Goal: Transaction & Acquisition: Purchase product/service

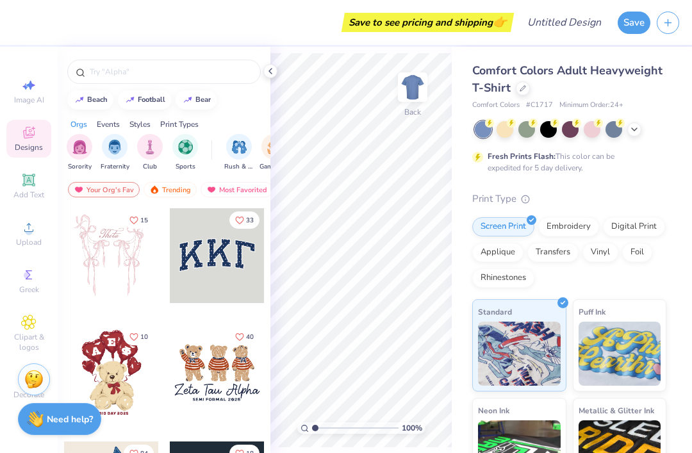
click at [524, 87] on icon at bounding box center [523, 88] width 6 height 6
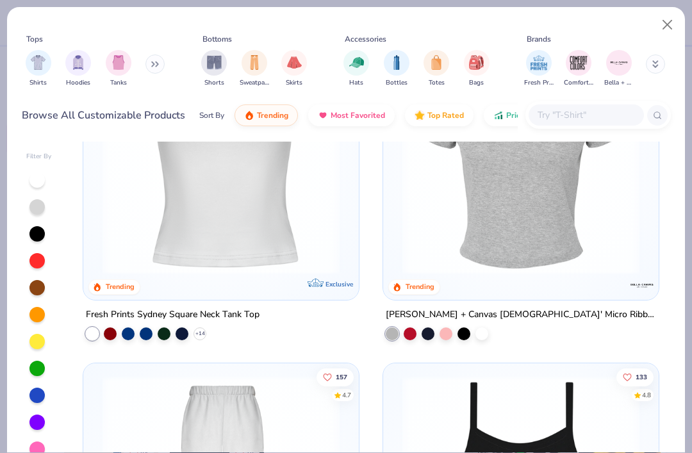
scroll to position [1477, 0]
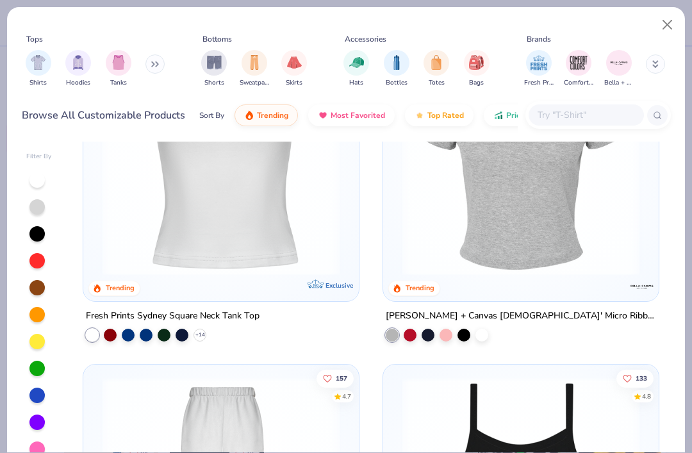
click at [315, 215] on img at bounding box center [221, 156] width 250 height 237
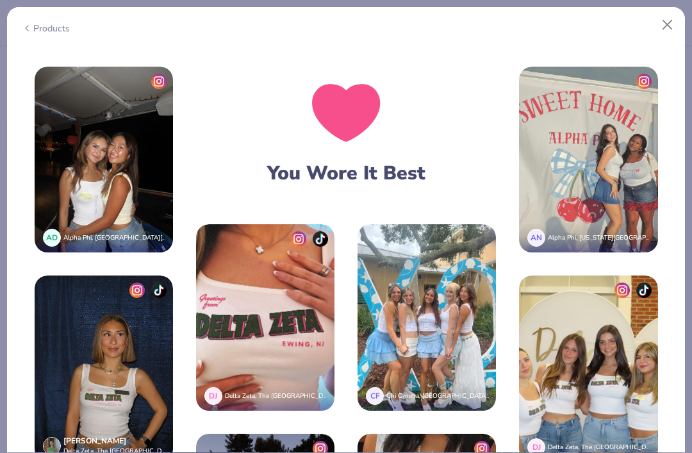
scroll to position [1729, 0]
type textarea "x"
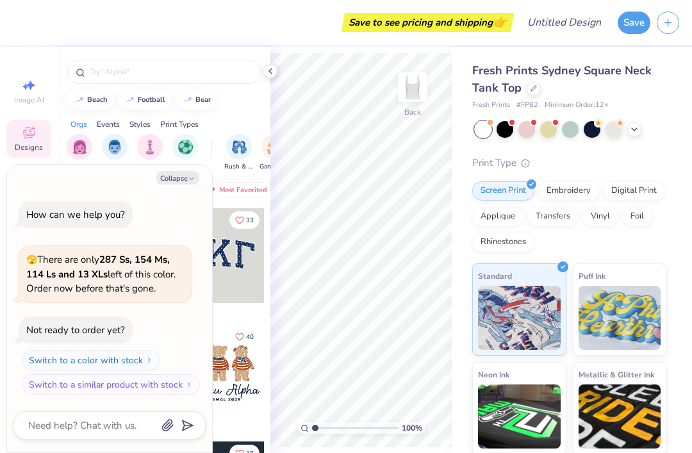
click at [206, 110] on button "bear" at bounding box center [196, 99] width 41 height 19
type input "bear"
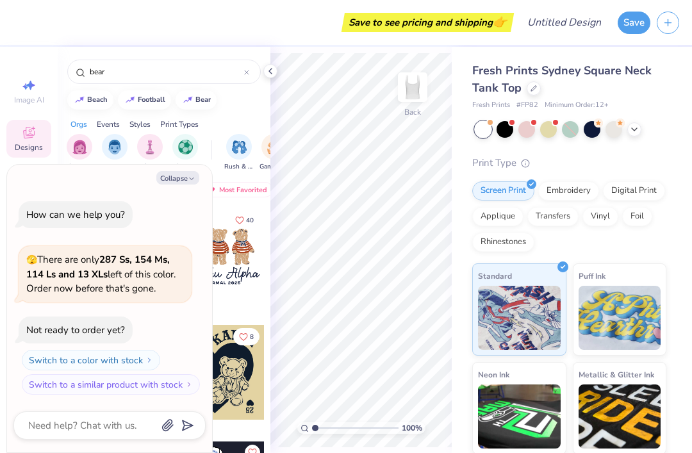
click at [191, 185] on button "Collapse" at bounding box center [177, 177] width 43 height 13
type textarea "x"
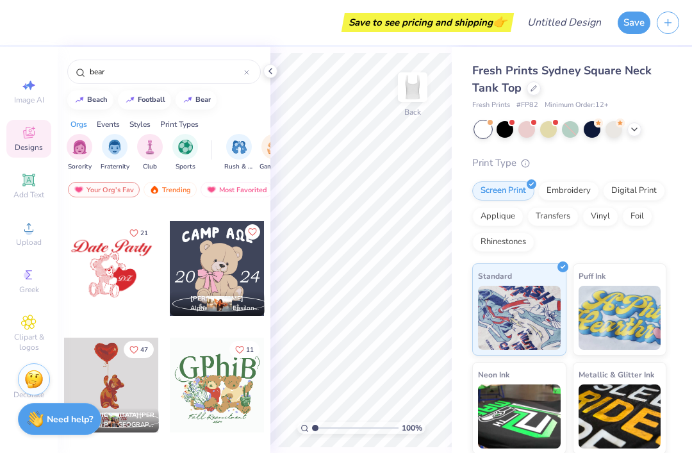
scroll to position [7340, 0]
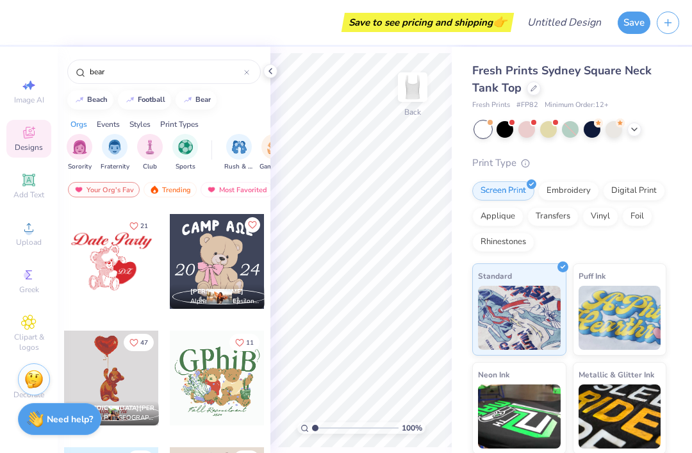
click at [129, 280] on div at bounding box center [111, 261] width 95 height 95
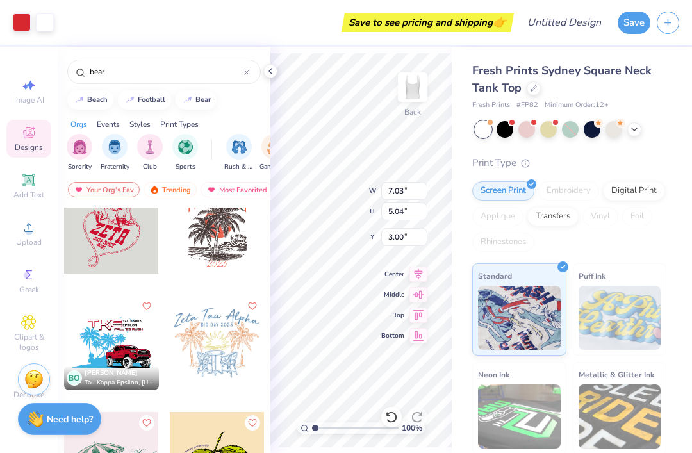
scroll to position [14725, 0]
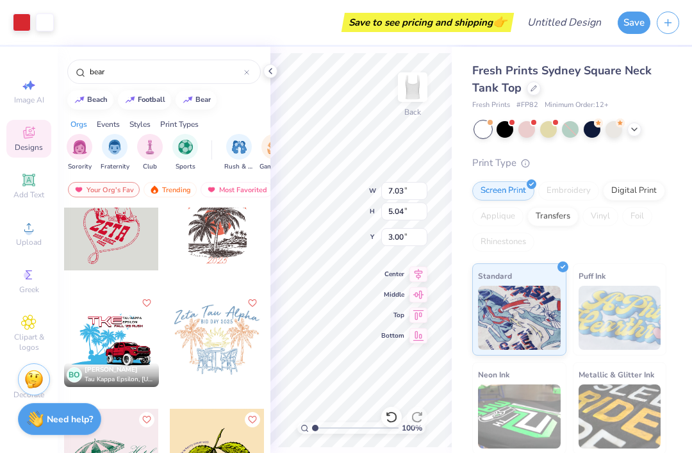
click at [218, 62] on div "bear" at bounding box center [163, 72] width 193 height 24
click at [249, 73] on icon at bounding box center [246, 72] width 5 height 5
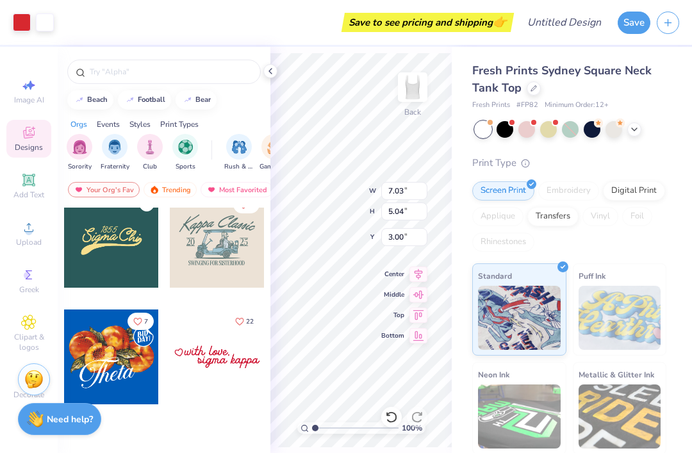
scroll to position [1531, 0]
click at [230, 78] on input "text" at bounding box center [170, 71] width 164 height 13
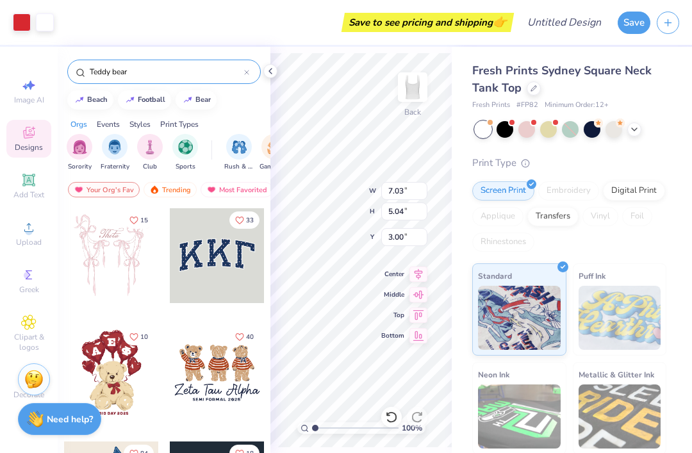
type input "Teddy bear"
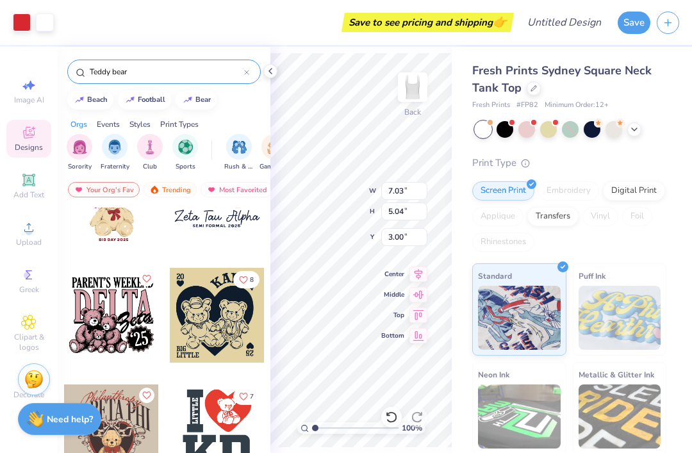
scroll to position [55, 0]
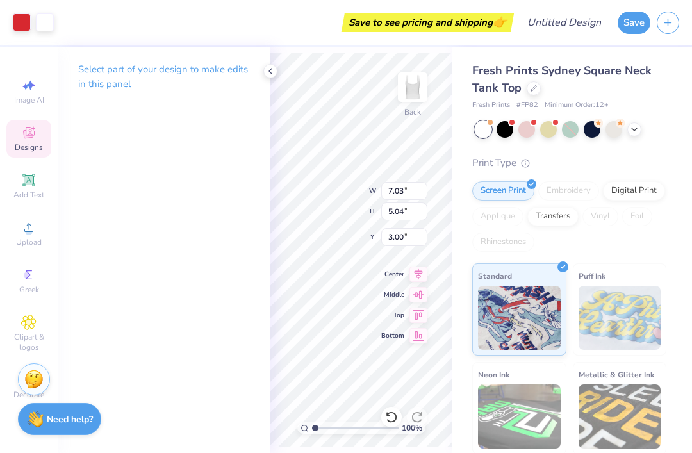
click at [270, 74] on icon at bounding box center [270, 71] width 10 height 10
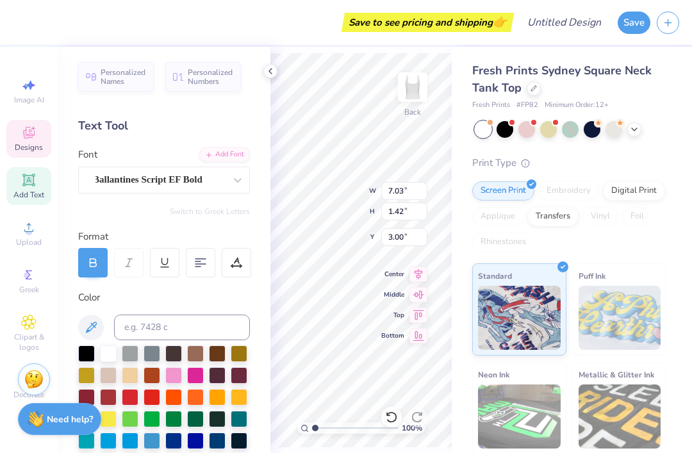
scroll to position [1, 4]
type textarea "Sigma Delta Tauy"
click at [648, 138] on div "Fresh Prints Sydney Square Neck Tank Top Fresh Prints # FP82 Minimum Order: 12 …" at bounding box center [569, 307] width 194 height 491
type input "0.87"
type input "3.28"
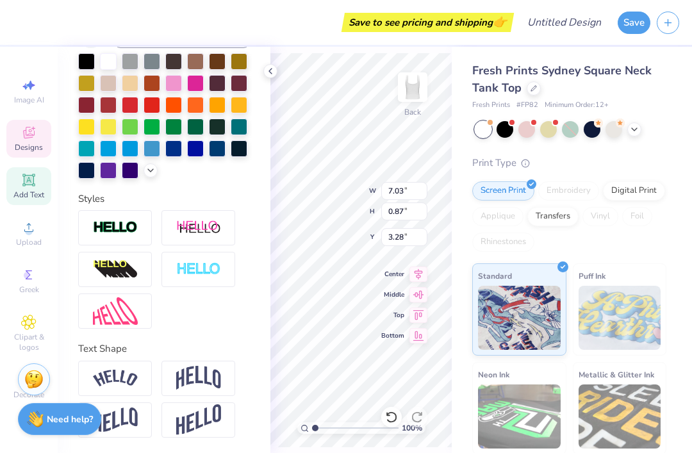
scroll to position [293, 0]
click at [117, 377] on img at bounding box center [115, 378] width 45 height 17
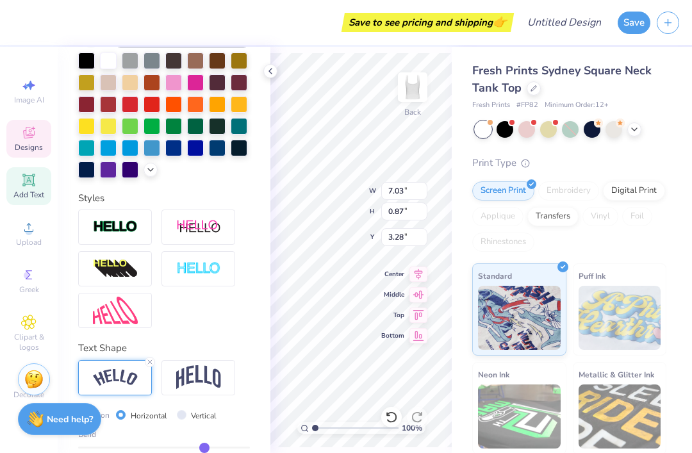
type input "1.51"
type input "2.70"
click at [177, 372] on img at bounding box center [198, 377] width 45 height 24
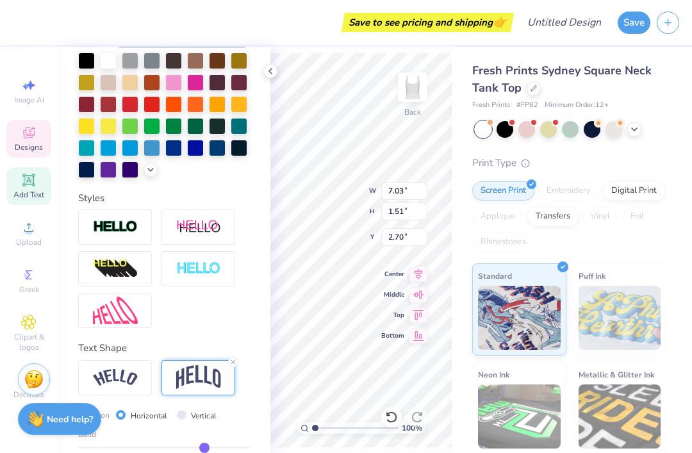
type input "6.39"
type input "1.81"
type input "2.65"
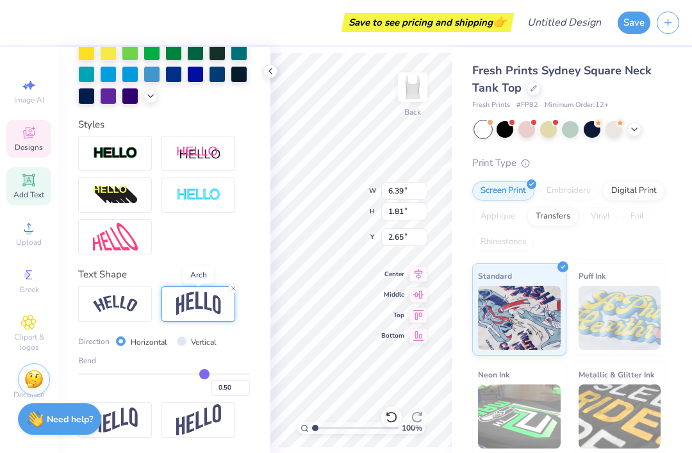
scroll to position [368, 0]
type input "0.33"
type input "0.26"
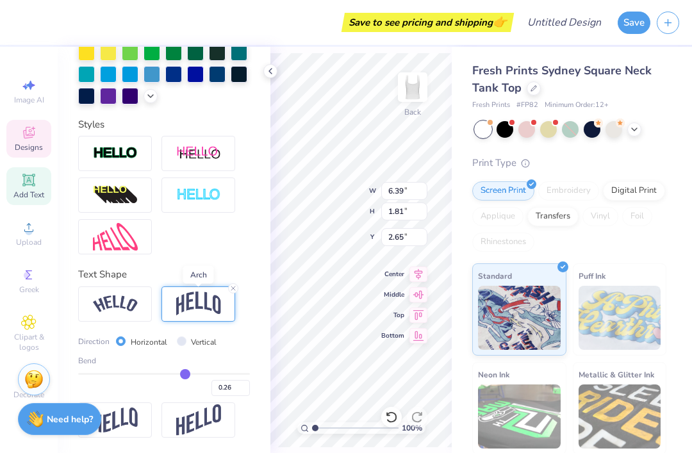
type input "0.2"
type input "0.20"
type input "0.15"
type input "0.1"
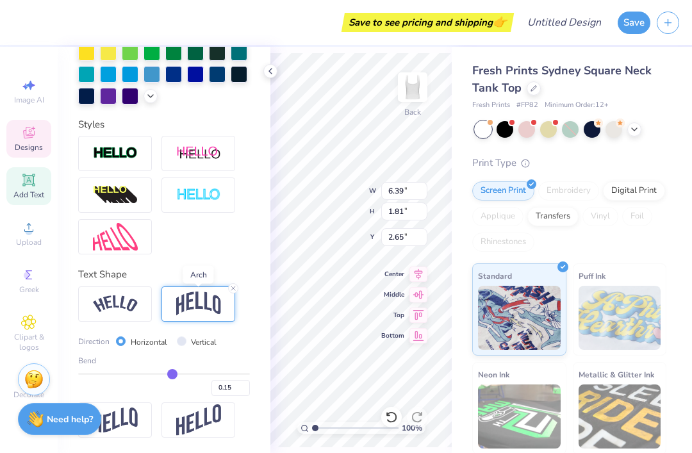
type input "0.10"
type input "0.07"
type input "0.06"
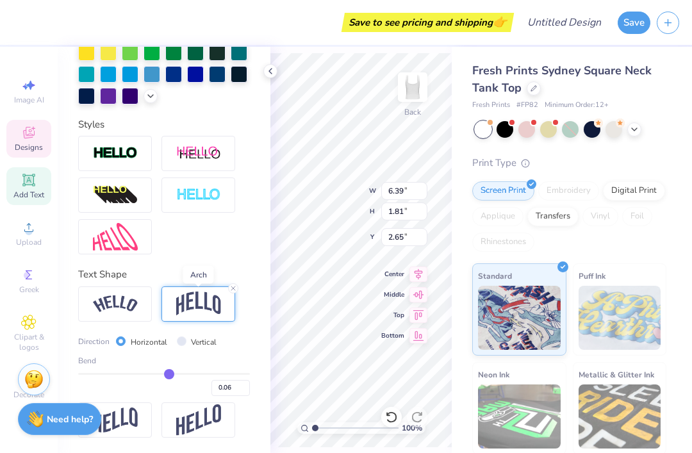
type input "0.05"
type input "0.87"
type input "3.20"
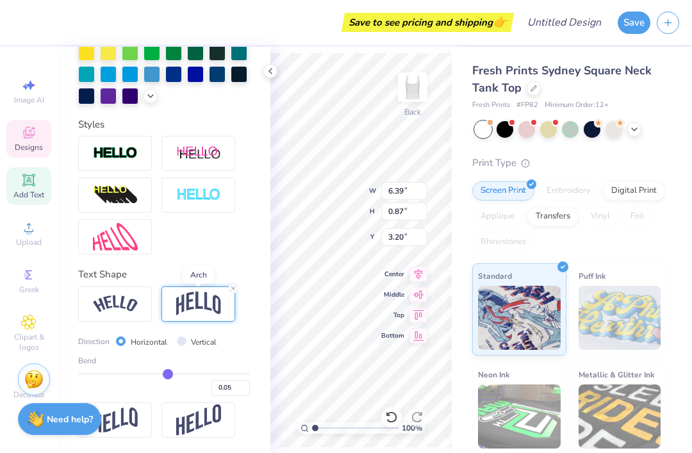
click at [173, 365] on div "Bend" at bounding box center [164, 361] width 172 height 12
click at [176, 369] on div "Bend 0.05" at bounding box center [164, 375] width 172 height 41
type input "0.12"
type input "0.16"
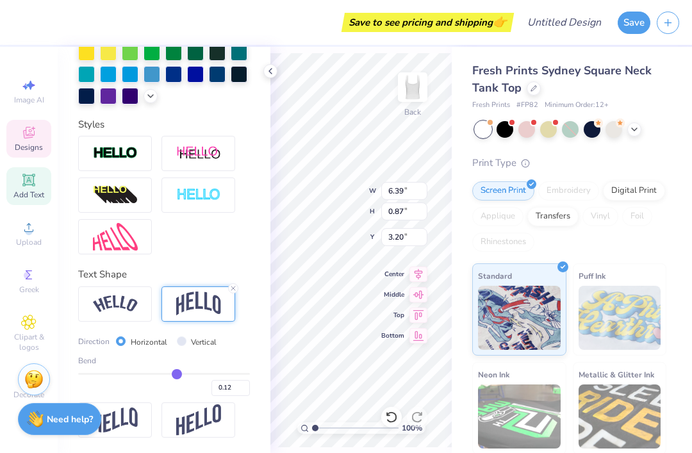
type input "0.16"
type input "0.18"
type input "0.21"
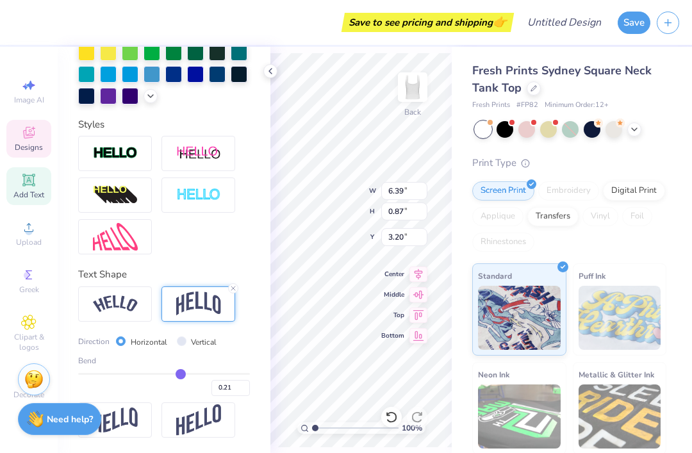
type input "0.23"
type input "0.25"
type input "0.27"
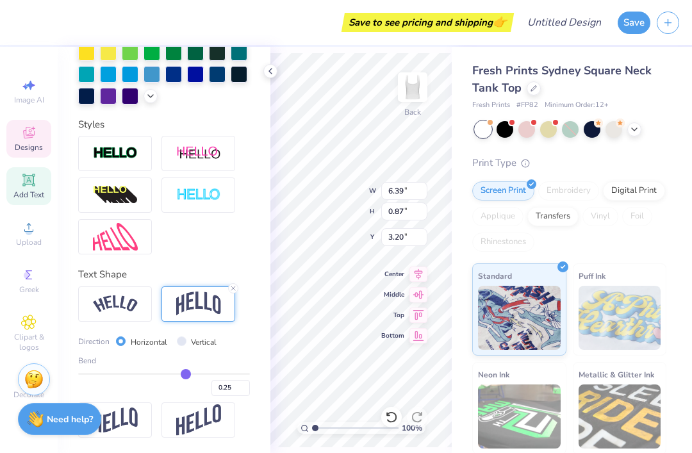
type input "0.27"
type input "0.28"
type input "1.31"
type input "2.90"
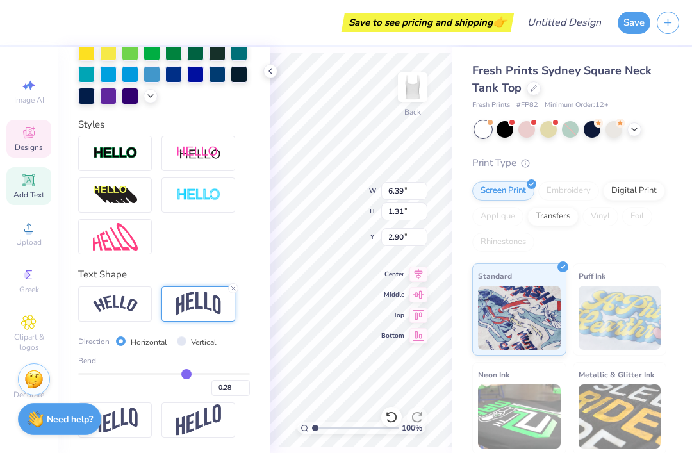
type input "0.36"
click at [193, 374] on input "range" at bounding box center [164, 374] width 172 height 2
type input "0.36"
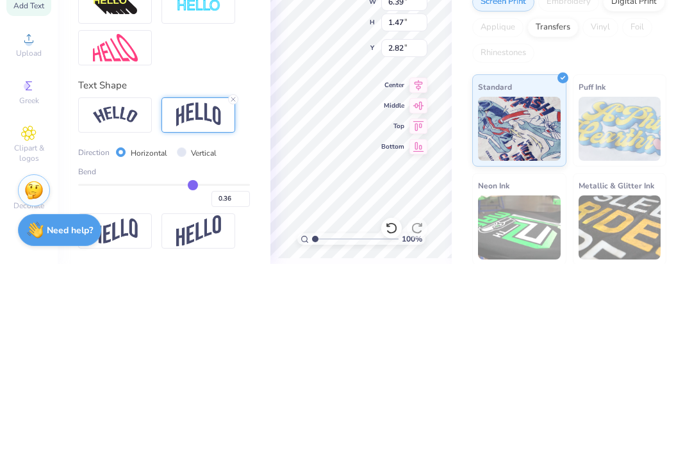
scroll to position [1, 4]
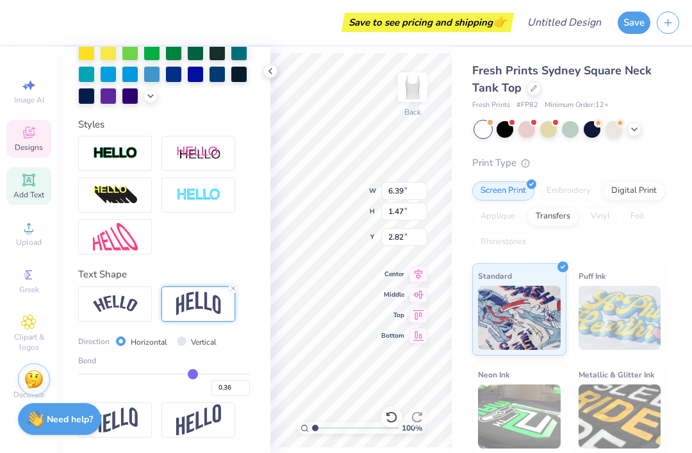
type textarea "Sigma Delta Tau"
click at [274, 75] on icon at bounding box center [270, 71] width 10 height 10
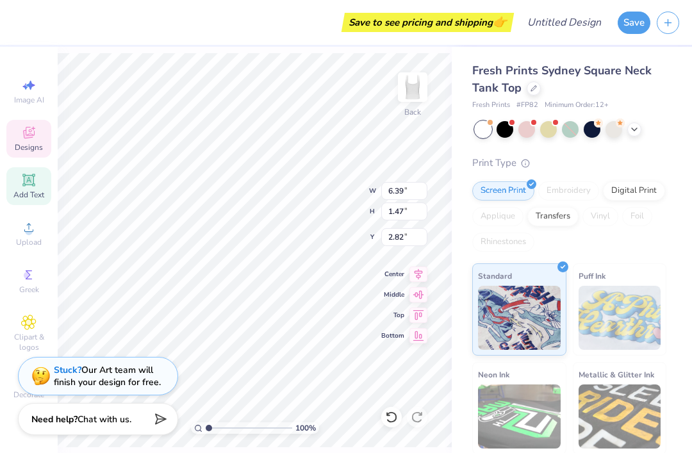
type input "6.03"
type input "1.39"
type input "2.86"
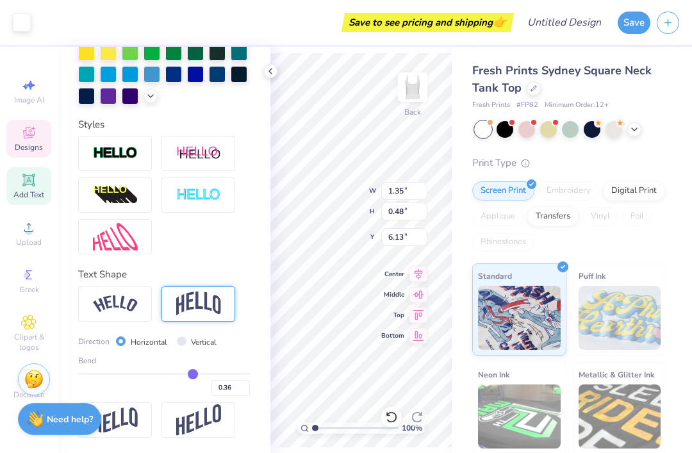
scroll to position [293, 0]
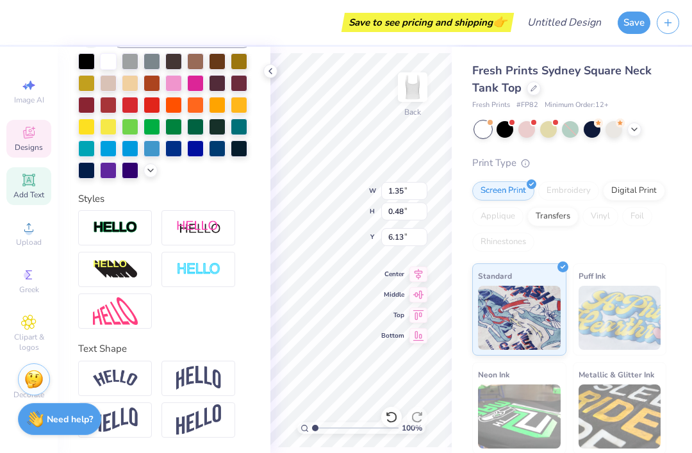
type input "4.13"
type input "3.99"
type input "4.05"
click at [395, 297] on span "Middle" at bounding box center [392, 294] width 23 height 9
type input "6.26"
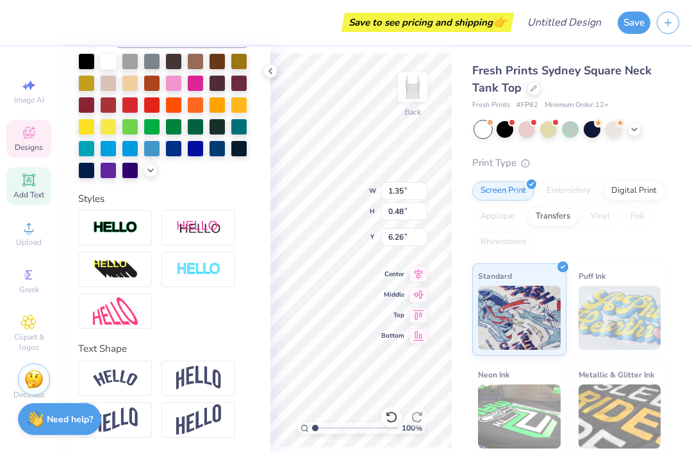
click at [402, 296] on span "Middle" at bounding box center [392, 294] width 23 height 9
click at [398, 295] on span "Middle" at bounding box center [392, 294] width 23 height 9
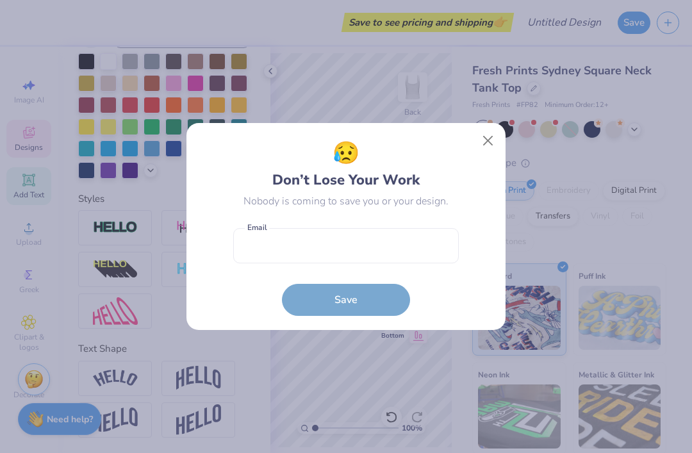
click at [489, 144] on button "Close" at bounding box center [488, 141] width 24 height 24
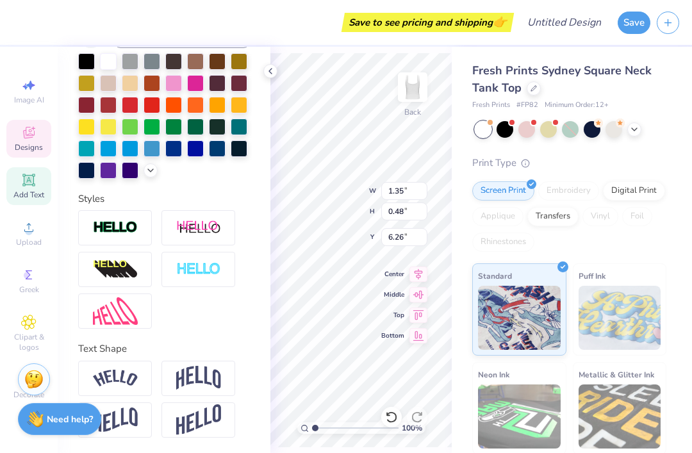
click at [404, 302] on div "Middle" at bounding box center [404, 294] width 46 height 15
click at [397, 299] on div "Middle" at bounding box center [404, 294] width 46 height 15
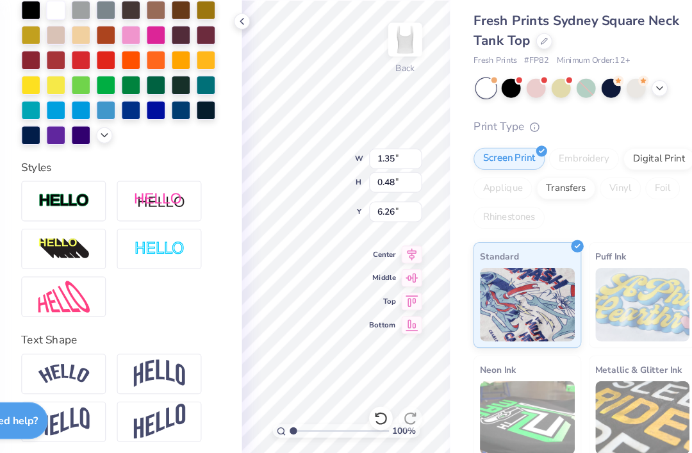
click at [381, 311] on span "Top" at bounding box center [392, 315] width 23 height 9
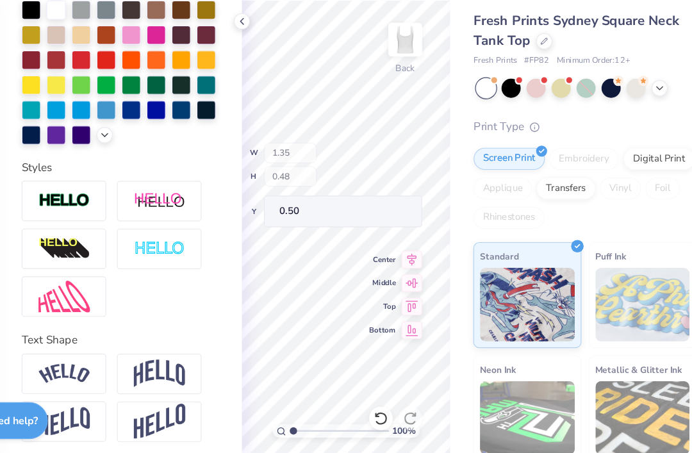
scroll to position [32, 0]
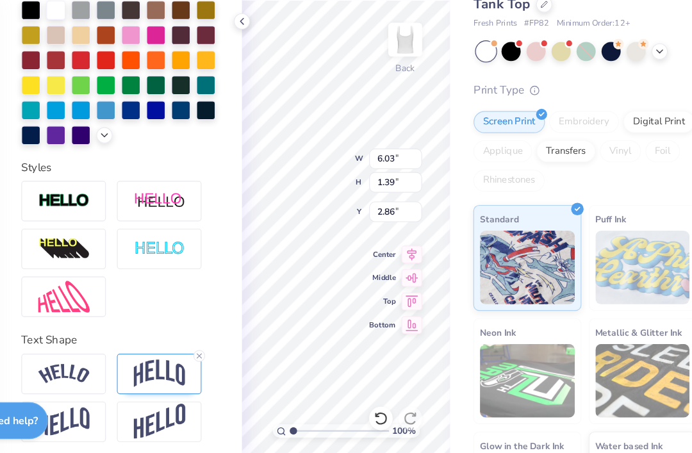
type input "3.00"
click at [381, 182] on input "1.35" at bounding box center [404, 191] width 46 height 18
type input "1.3"
type input "1"
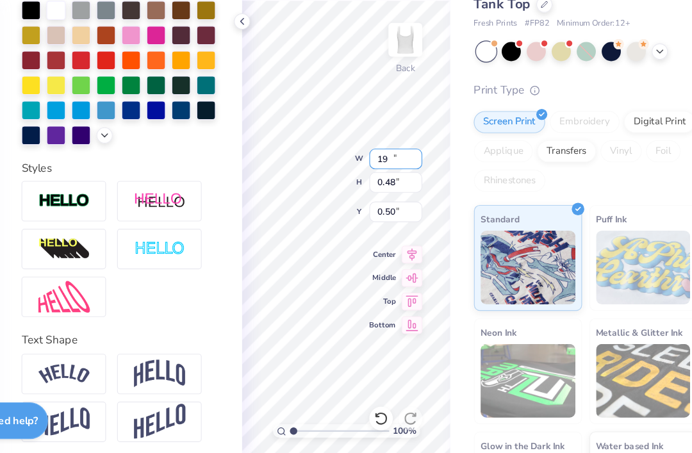
type input "1"
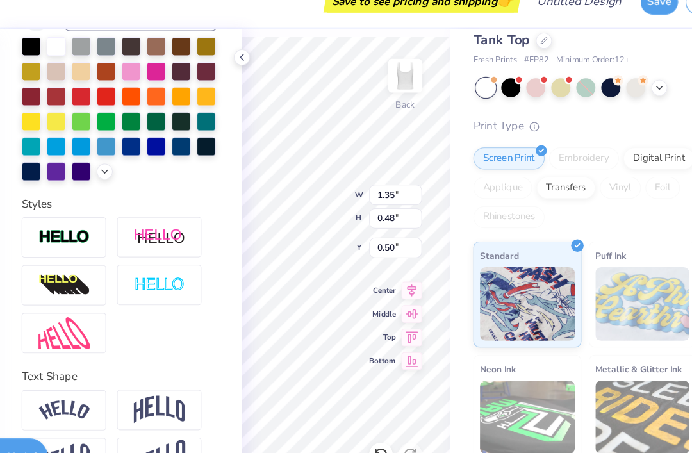
type input "1.08"
type input "0.39"
type input "0.60"
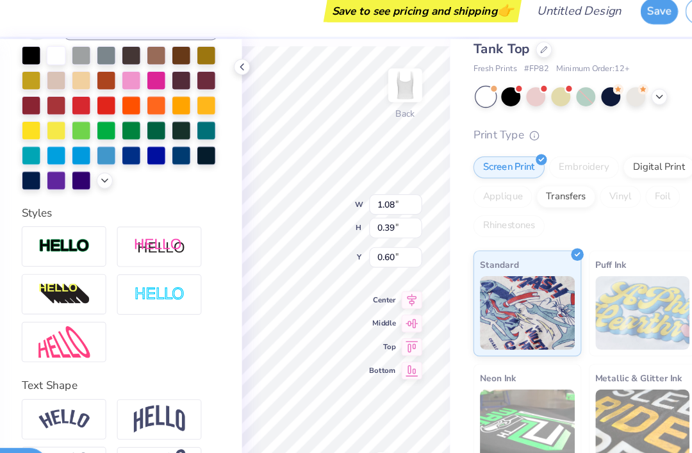
click at [409, 267] on icon at bounding box center [418, 274] width 18 height 15
click at [415, 268] on icon at bounding box center [419, 273] width 8 height 11
type input "1.53"
type input "0.55"
type input "3.01"
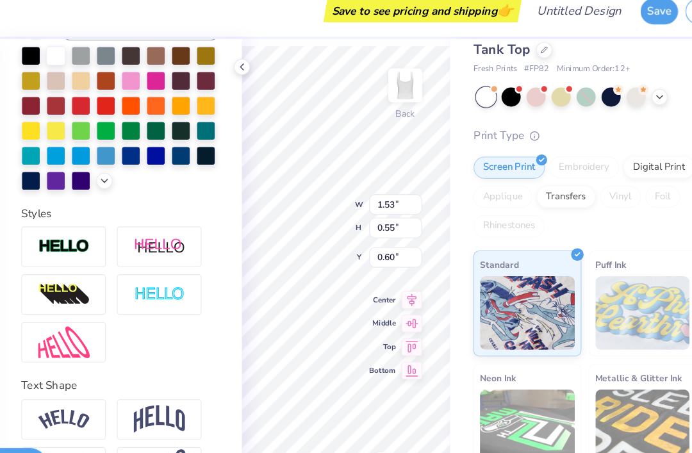
type input "1.08"
type textarea "D"
type textarea "1917"
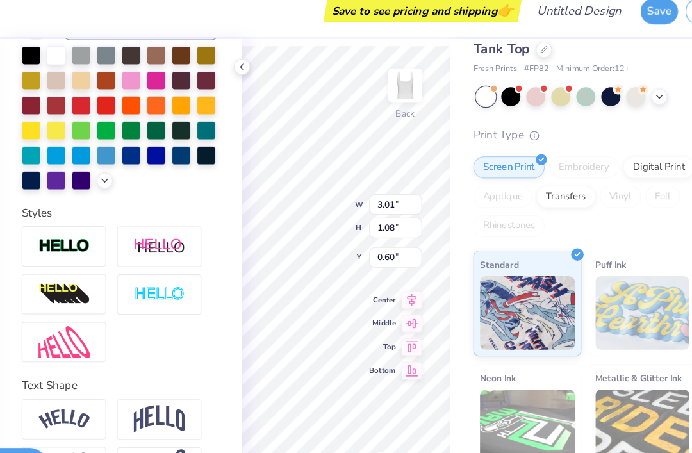
type input "3.48"
type input "0.95"
type input "2.05"
type input "2.21"
type input "0.60"
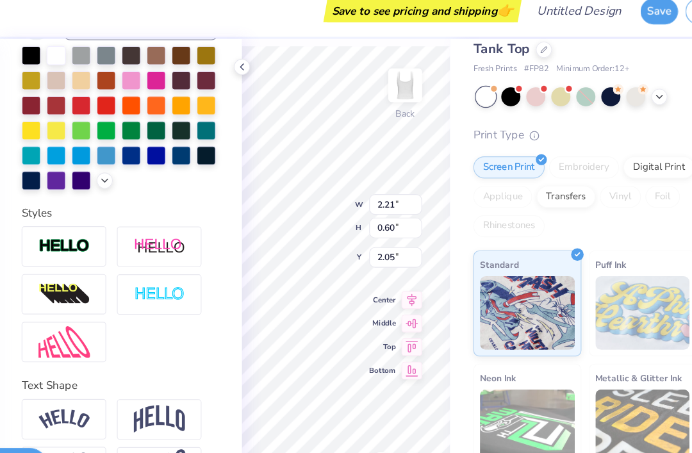
type input "5.90"
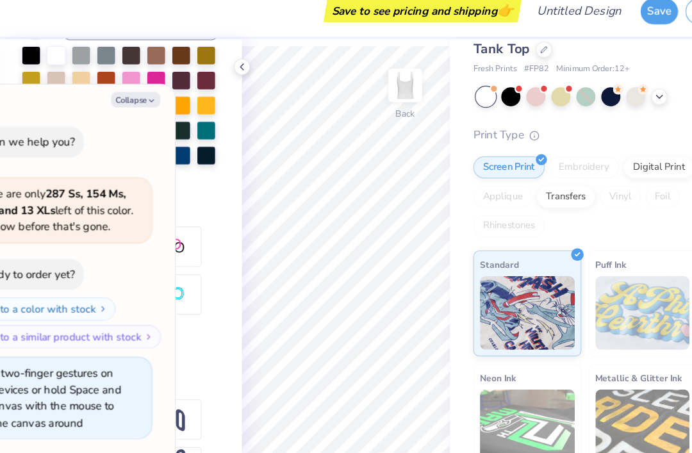
type input "1.42648357976829"
type textarea "x"
type input "1.61876364494757"
type textarea "x"
type input "1.71120846152137"
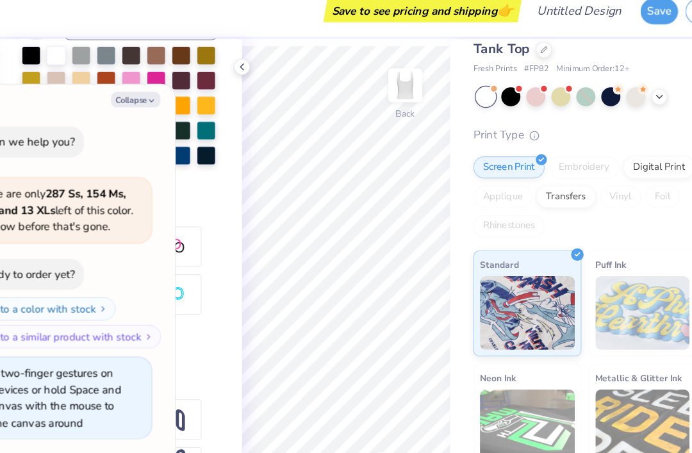
type textarea "x"
type input "2.0635637333465"
type textarea "x"
type input "2.0635637333465"
type textarea "x"
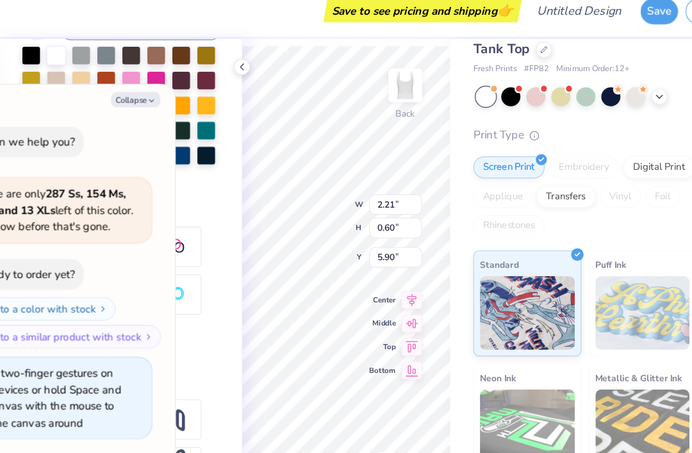
type input "2.0635637333465"
type textarea "x"
type input "2.0635637333465"
type textarea "x"
type input "2.0635637333465"
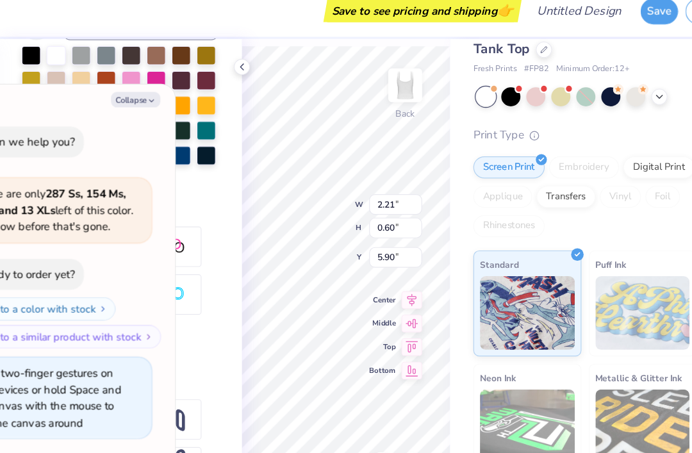
type textarea "x"
type input "2.0635637333465"
type textarea "x"
type input "1.39"
type input "0.38"
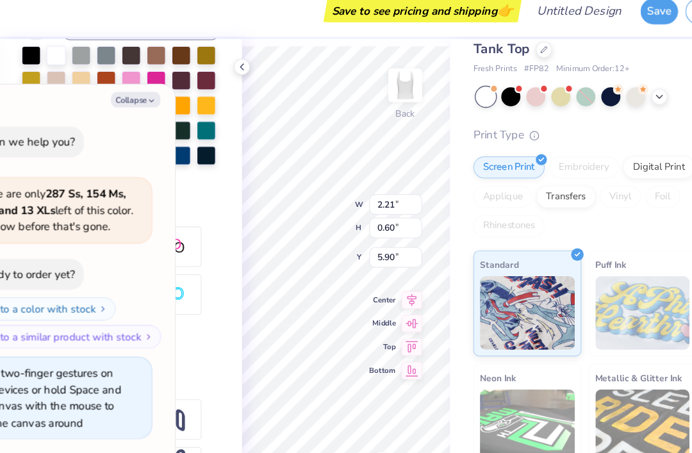
type input "6.12"
type input "2.0635637333465"
type textarea "x"
type input "2.0635637333465"
type textarea "x"
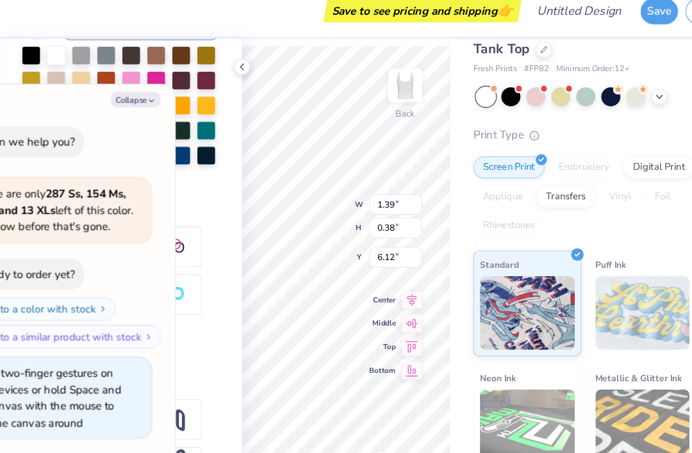
type input "2.0635637333465"
type textarea "x"
type input "1.05188268498887"
type textarea "x"
type input "1.05188268498887"
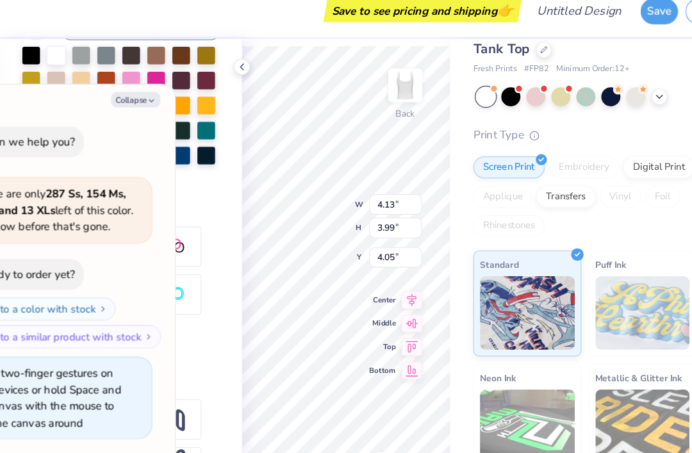
type textarea "x"
type input "1"
type textarea "x"
type input "5.65"
type input "1.30"
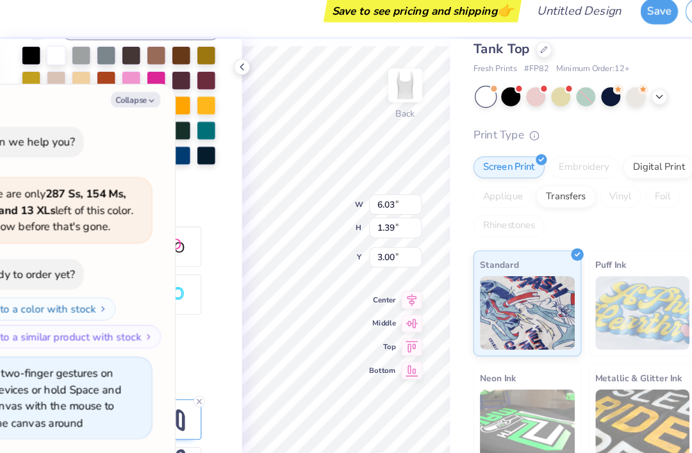
type input "3.09"
click at [381, 206] on input "1.30" at bounding box center [404, 211] width 46 height 18
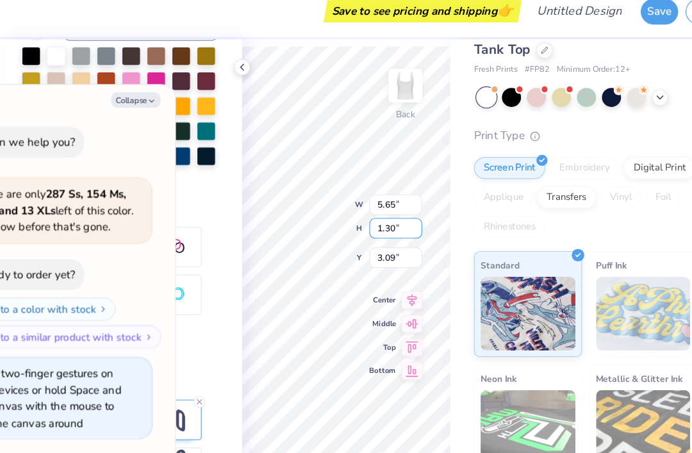
type textarea "x"
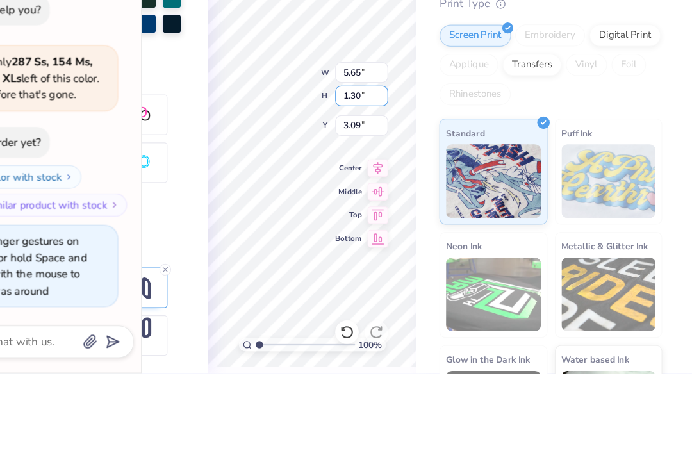
type input "1.3"
type input "1"
type input "2"
type input "2.00"
type textarea "x"
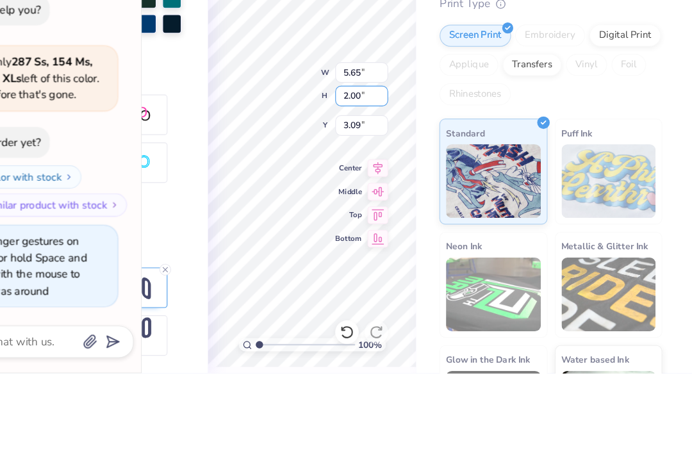
type input "2.00"
type textarea "x"
type input "7.07"
type input "1.63"
type input "2.92"
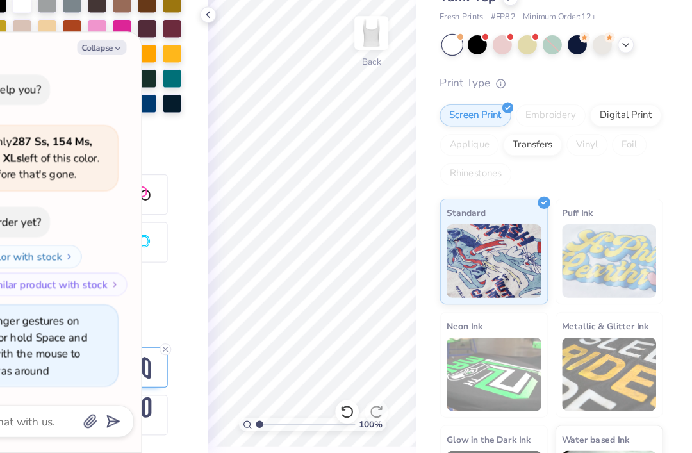
click at [627, 90] on div at bounding box center [634, 97] width 14 height 14
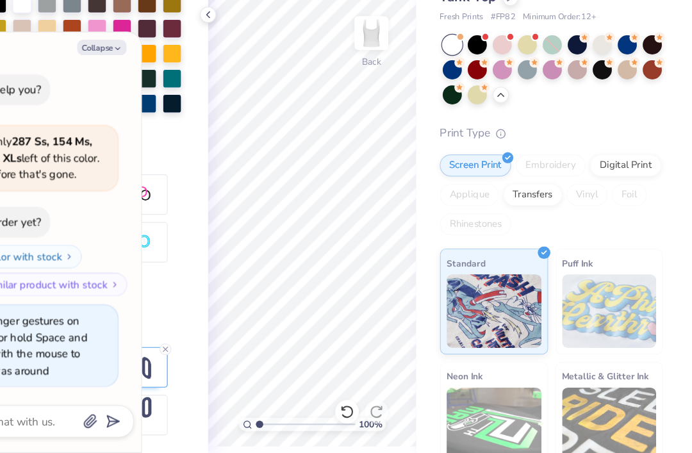
click at [605, 89] on div at bounding box center [613, 97] width 17 height 17
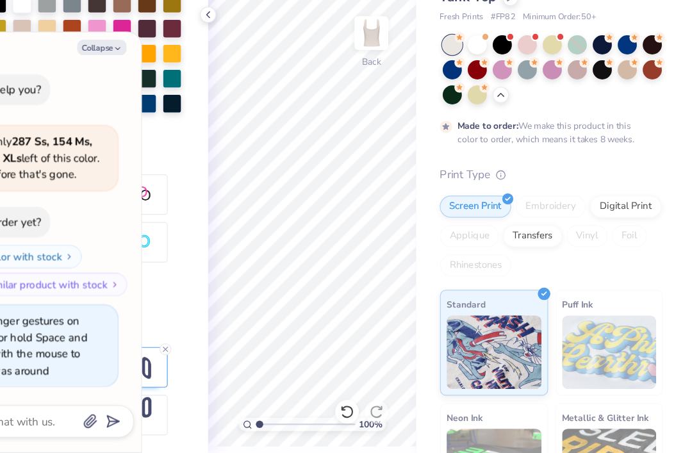
scroll to position [85, 0]
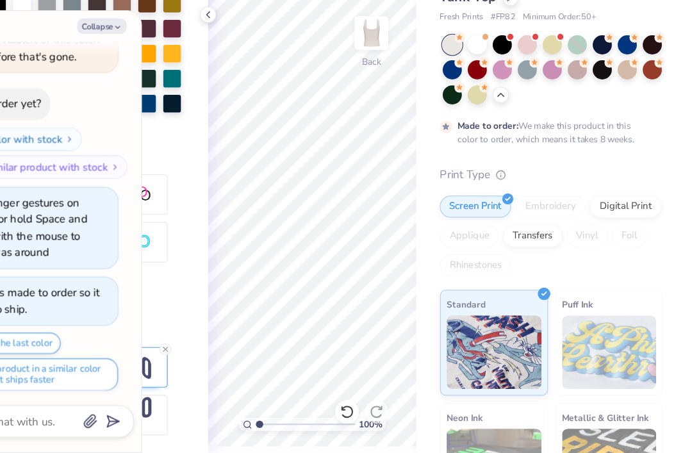
click at [540, 89] on div at bounding box center [548, 97] width 17 height 17
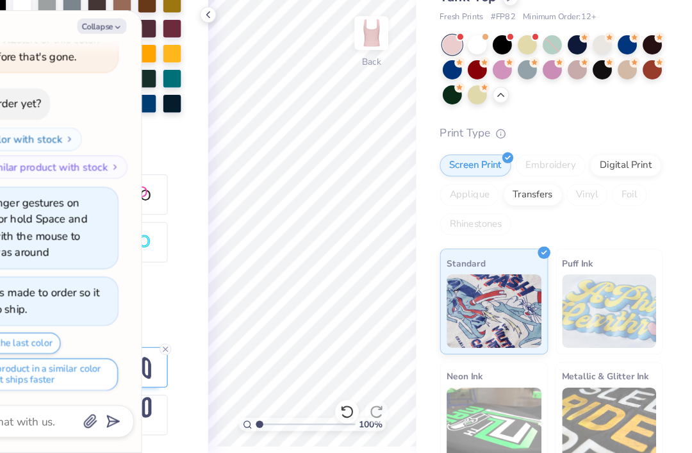
scroll to position [327, 0]
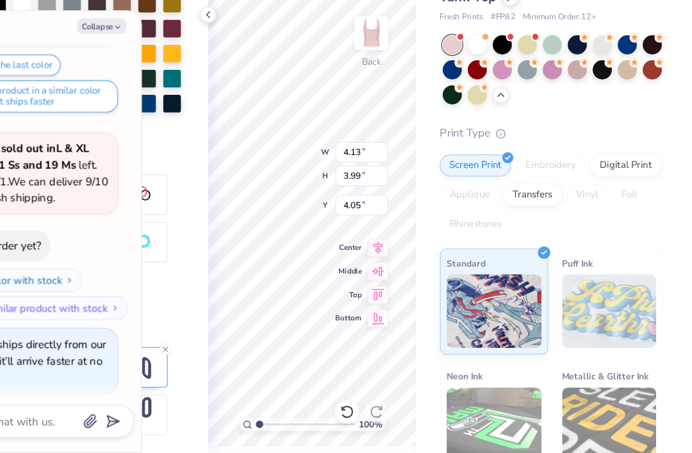
click at [188, 78] on icon "button" at bounding box center [192, 82] width 8 height 8
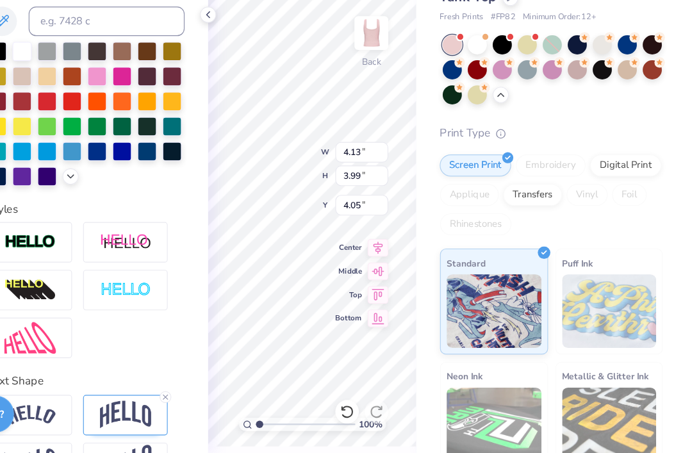
scroll to position [251, 0]
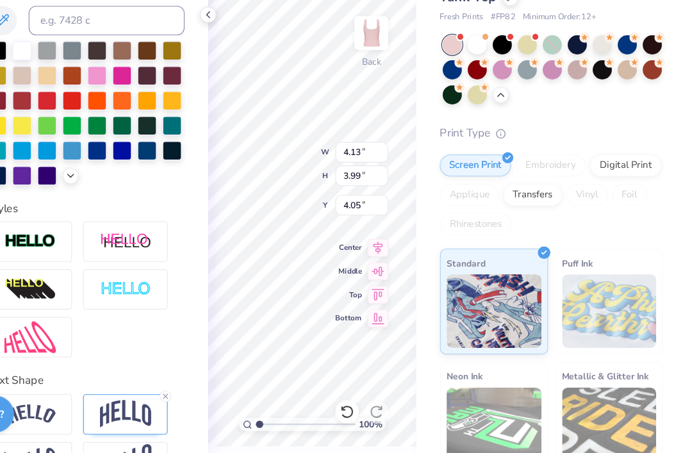
click at [165, 94] on div at bounding box center [173, 102] width 17 height 17
click at [209, 181] on div at bounding box center [217, 189] width 17 height 17
click at [165, 94] on div at bounding box center [173, 102] width 17 height 17
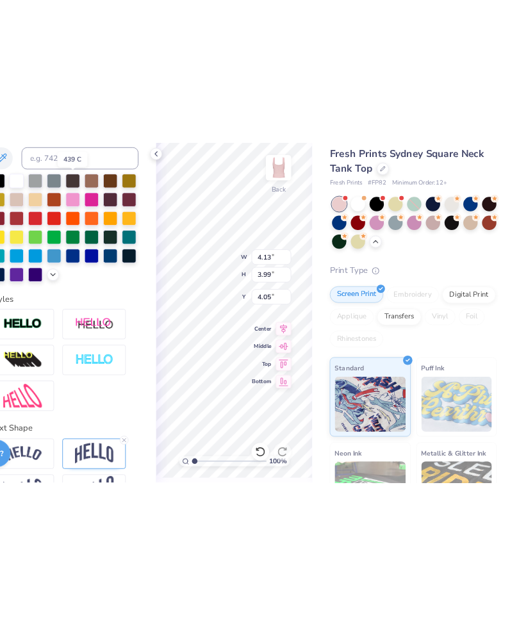
scroll to position [0, 0]
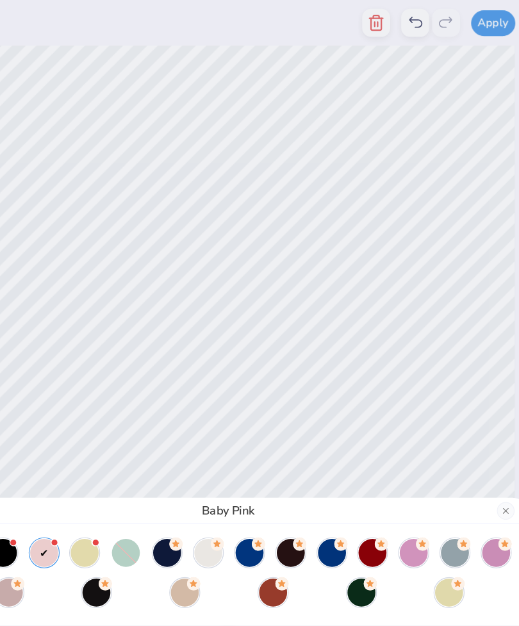
click at [493, 443] on button "Close" at bounding box center [500, 444] width 15 height 15
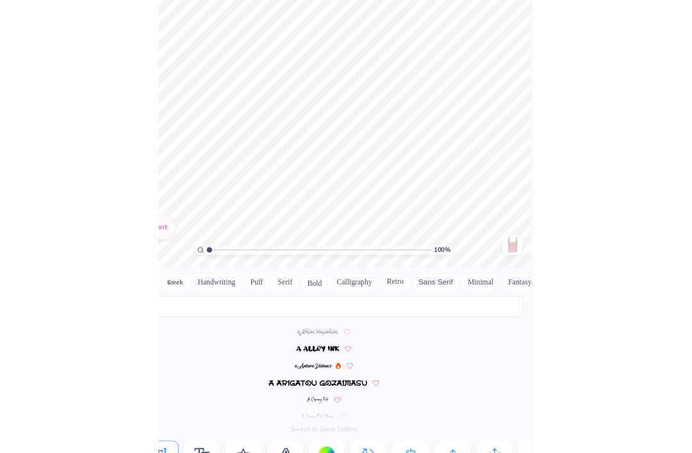
scroll to position [523, 0]
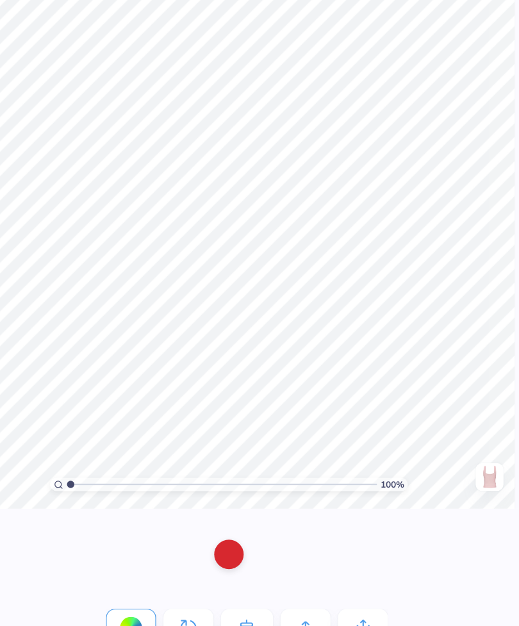
click at [247, 452] on div at bounding box center [260, 527] width 26 height 26
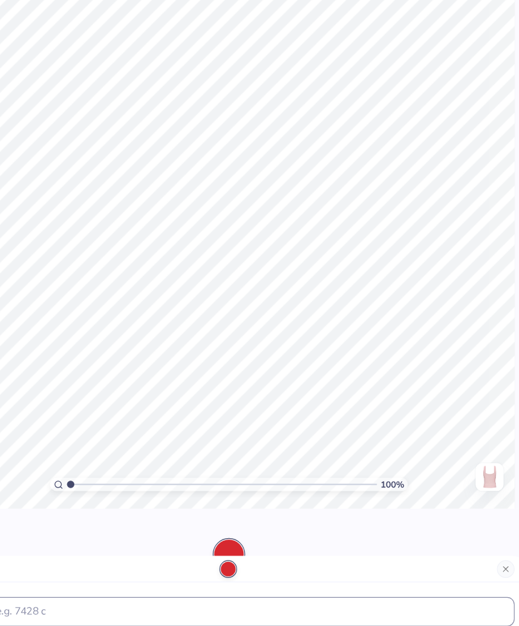
click at [213, 452] on div at bounding box center [226, 613] width 26 height 26
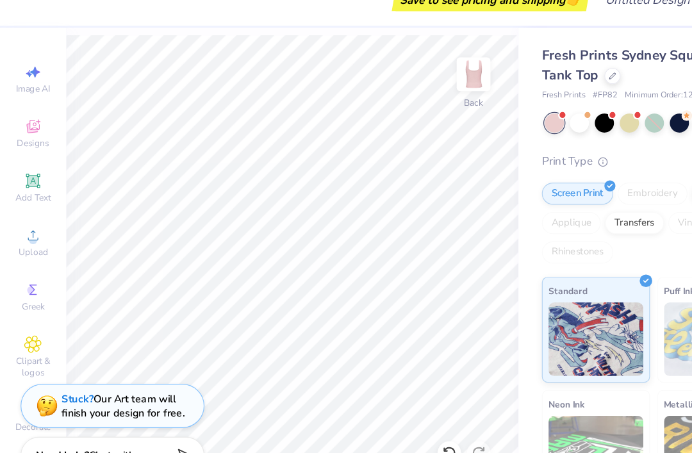
click at [508, 121] on div at bounding box center [505, 129] width 17 height 17
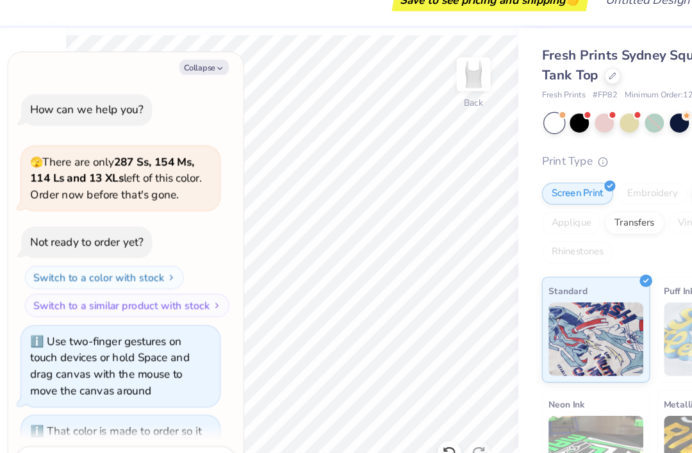
scroll to position [492, 0]
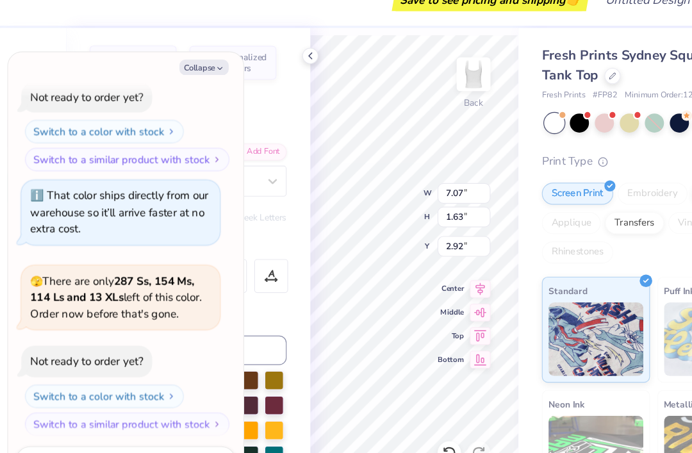
click at [190, 78] on icon "button" at bounding box center [192, 82] width 8 height 8
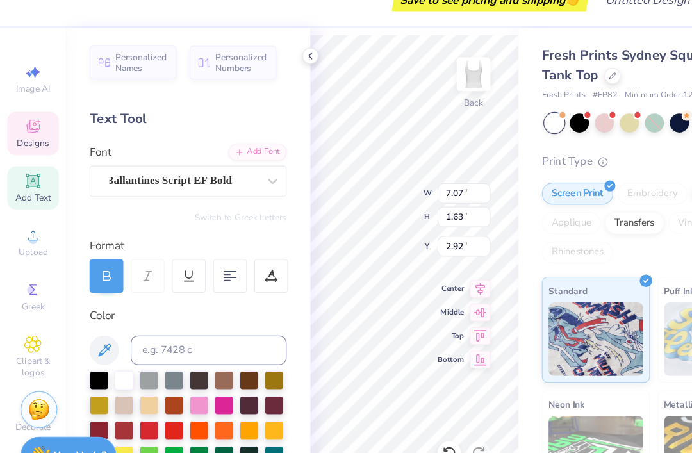
type textarea "x"
click at [225, 345] on div at bounding box center [217, 353] width 17 height 17
type input "7.03"
type input "1.62"
type input "2.93"
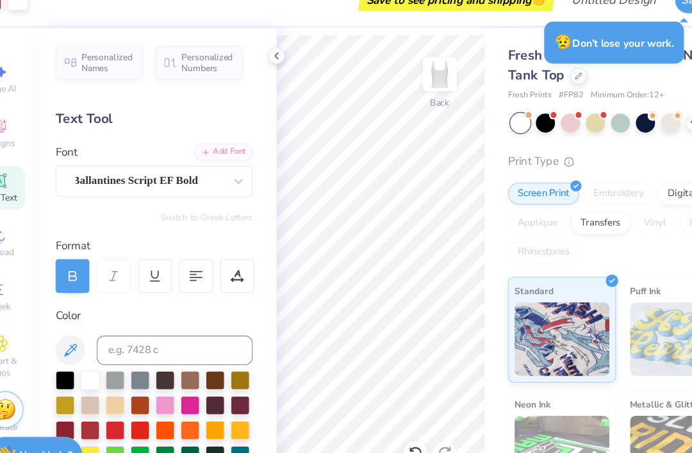
click at [518, 121] on div at bounding box center [526, 129] width 17 height 17
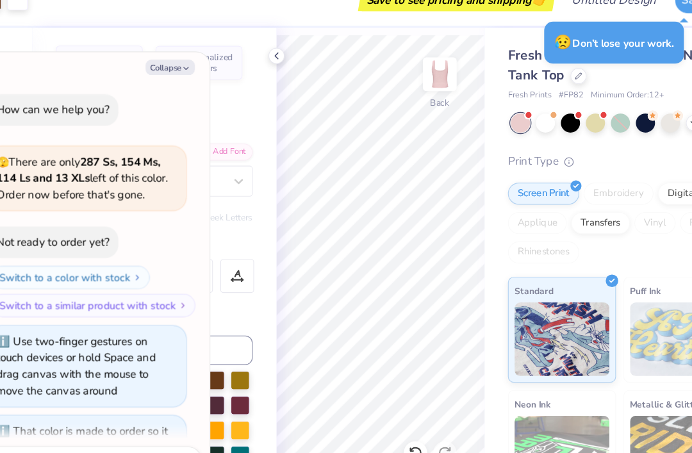
scroll to position [671, 0]
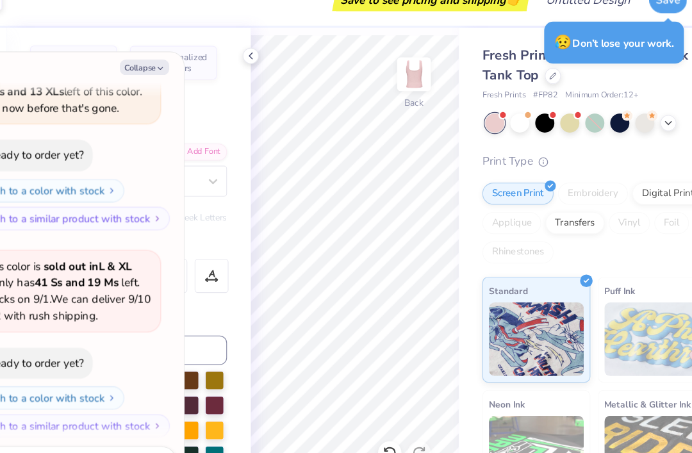
click at [629, 124] on icon at bounding box center [634, 129] width 10 height 10
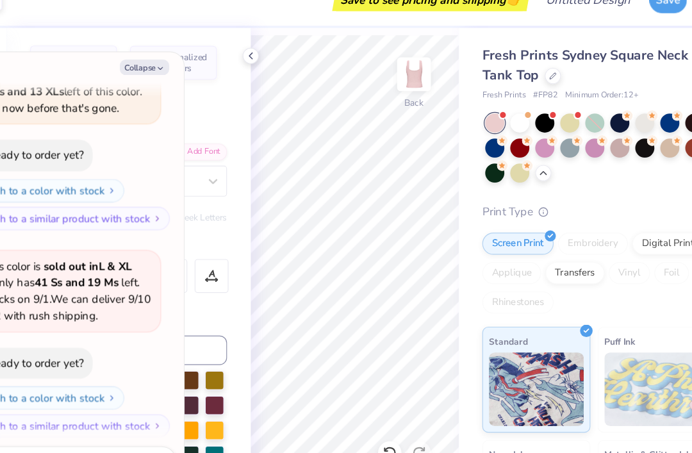
click at [584, 143] on div at bounding box center [592, 151] width 17 height 17
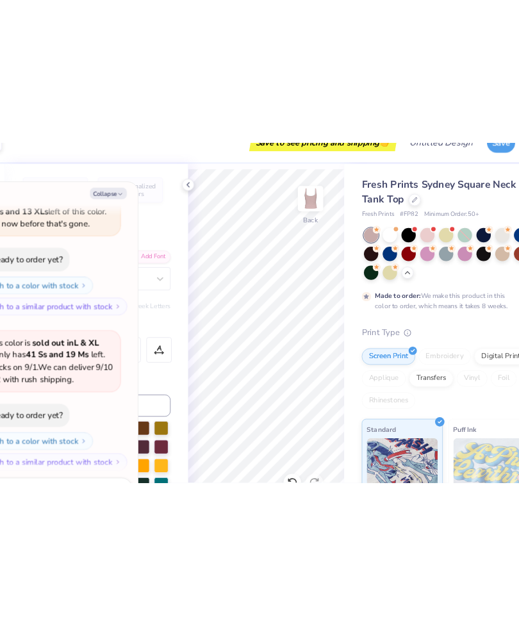
scroll to position [777, 0]
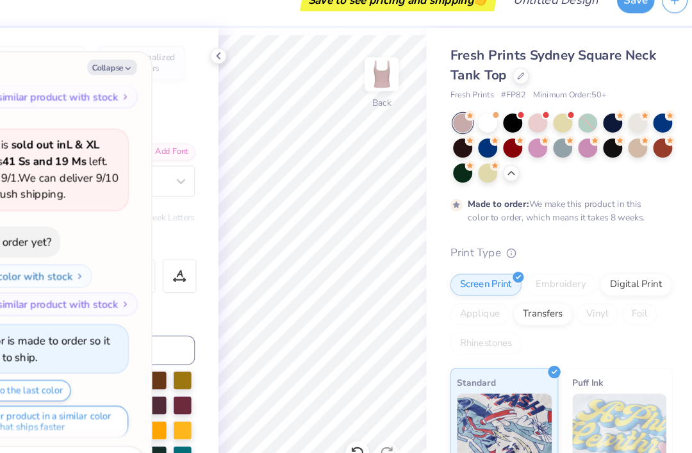
click at [487, 120] on icon at bounding box center [489, 122] width 5 height 4
click at [475, 121] on div at bounding box center [483, 129] width 17 height 17
click at [627, 143] on div at bounding box center [635, 151] width 17 height 17
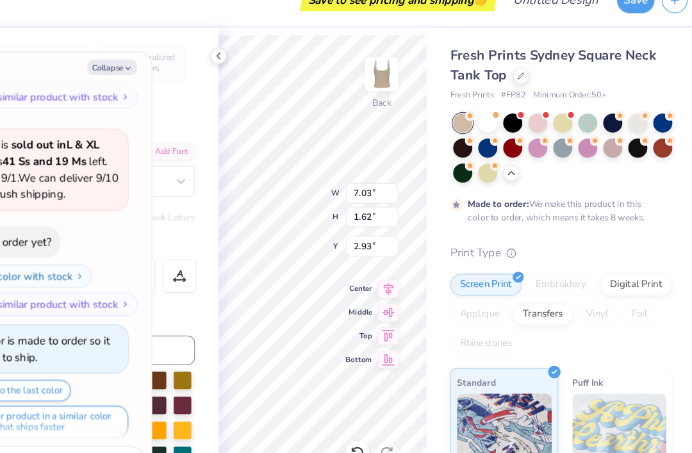
type textarea "x"
type input "4.13"
type input "3.99"
type input "4.05"
click at [188, 78] on icon "button" at bounding box center [192, 82] width 8 height 8
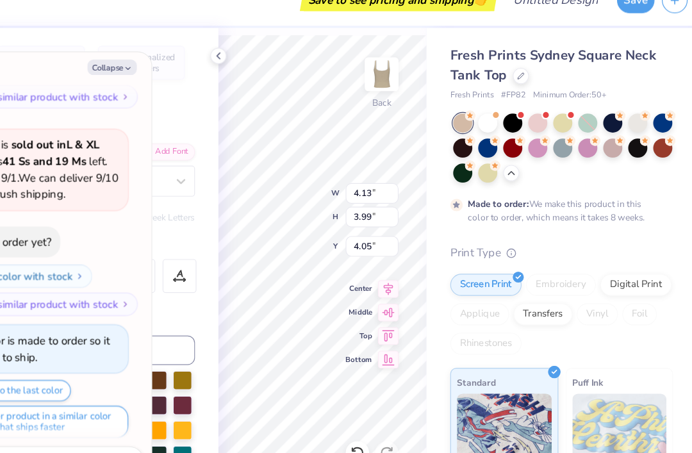
type textarea "x"
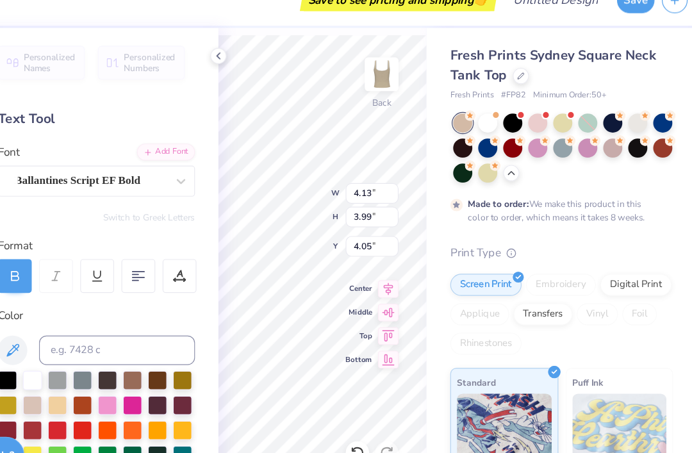
click at [100, 345] on div at bounding box center [108, 353] width 17 height 17
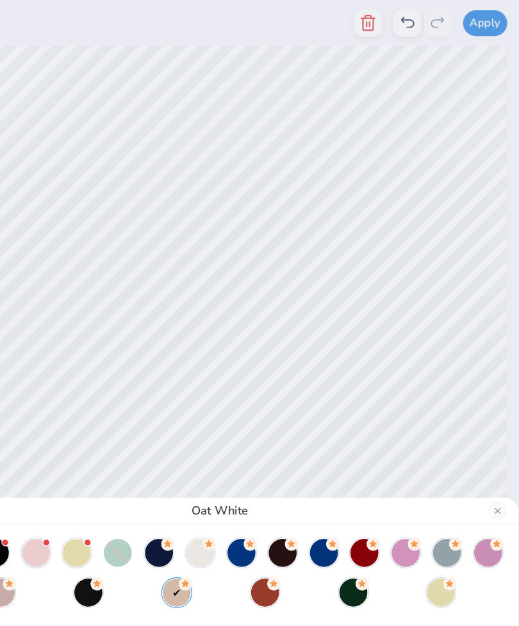
click at [493, 445] on button "Close" at bounding box center [500, 444] width 15 height 15
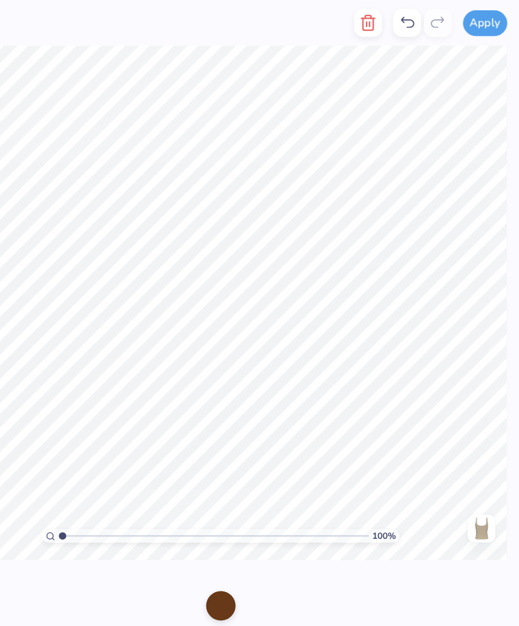
click at [247, 452] on div at bounding box center [260, 527] width 26 height 26
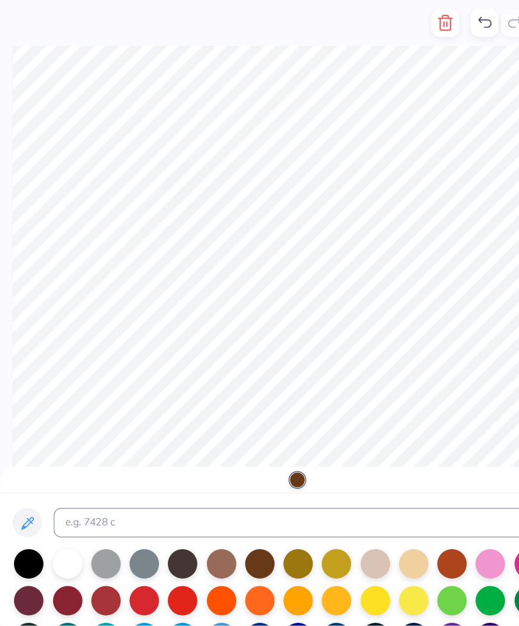
click at [56, 452] on div at bounding box center [59, 491] width 26 height 26
click at [54, 452] on div at bounding box center [59, 491] width 26 height 26
click at [222, 452] on div at bounding box center [226, 491] width 26 height 26
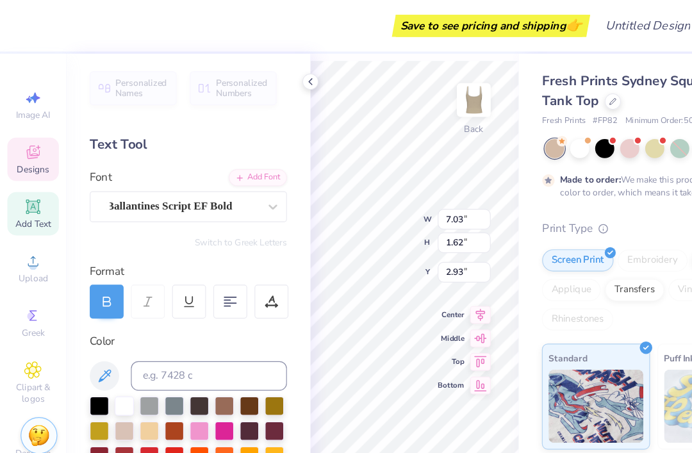
scroll to position [0, 3]
click at [417, 210] on input "1.62" at bounding box center [404, 211] width 46 height 18
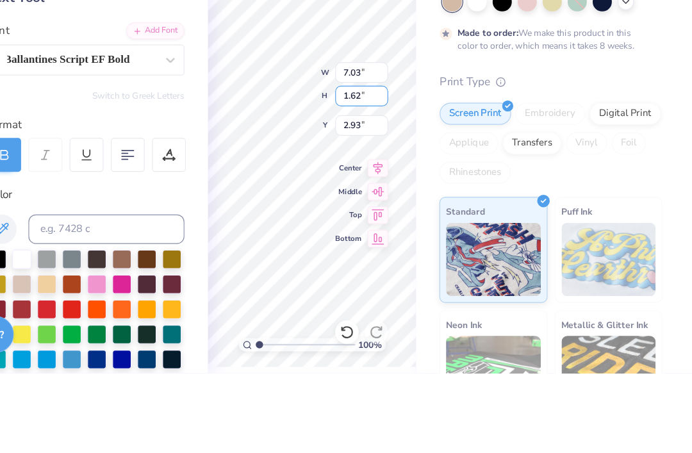
type input "1.6"
type input "1"
type input "3"
type input "3.00"
type input "7.07"
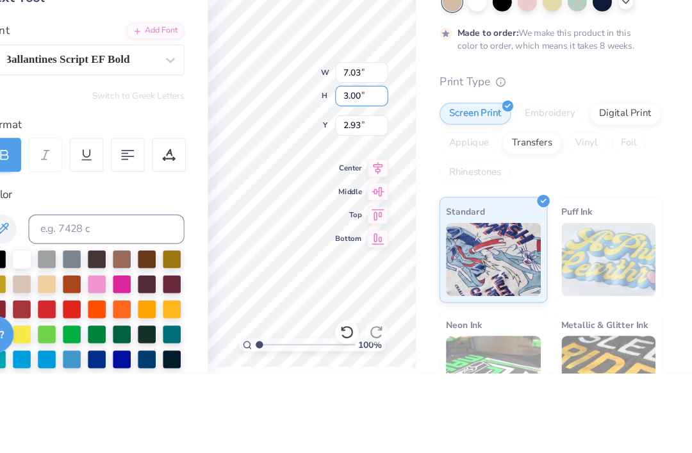
type input "1.63"
type input "2.92"
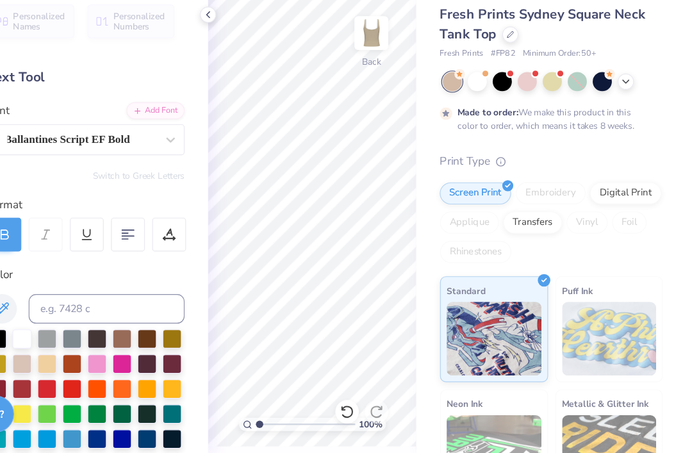
click at [629, 124] on icon at bounding box center [634, 129] width 10 height 10
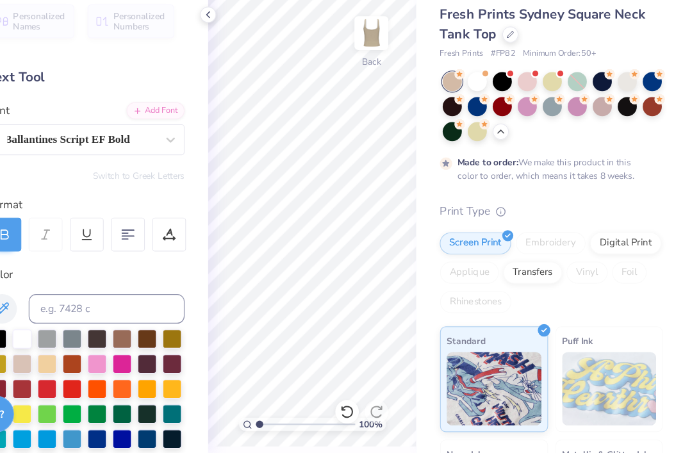
click at [627, 143] on div at bounding box center [635, 151] width 17 height 17
click at [518, 121] on div at bounding box center [526, 129] width 17 height 17
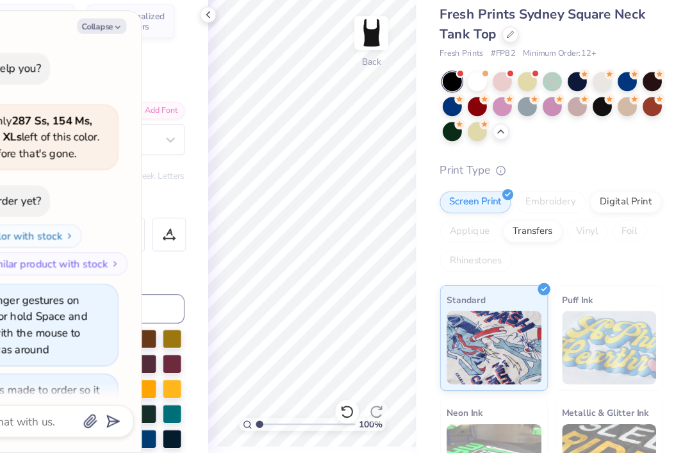
scroll to position [1019, 0]
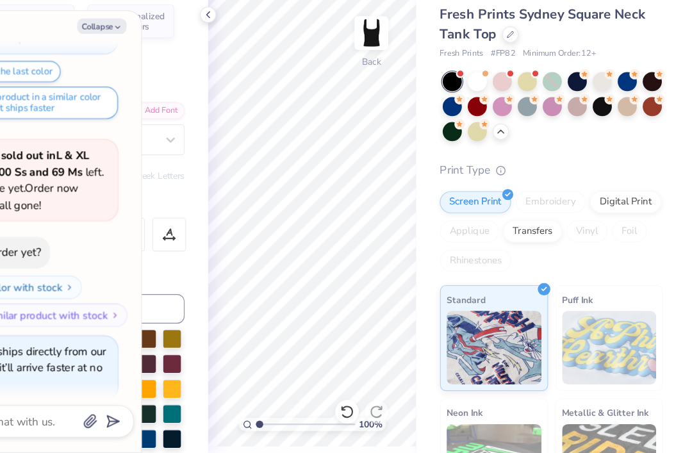
click at [527, 81] on div at bounding box center [534, 88] width 14 height 14
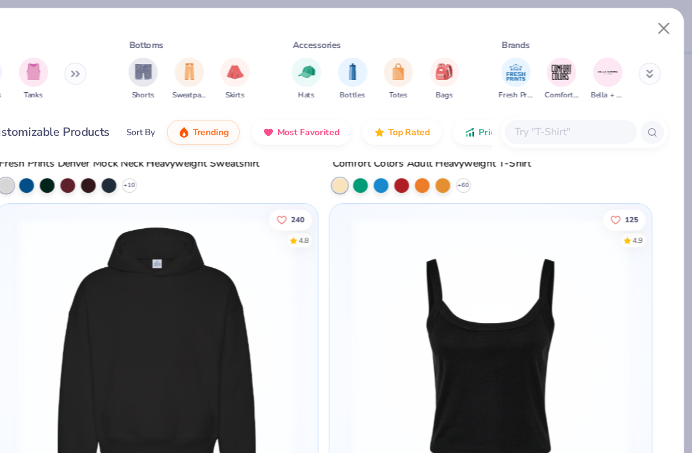
scroll to position [636, 0]
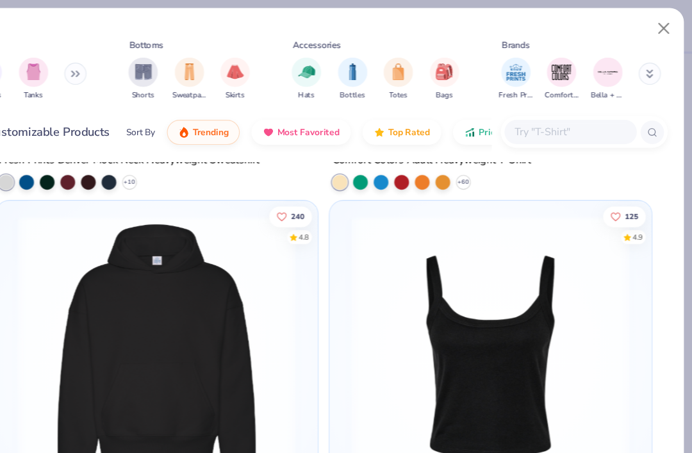
click at [106, 50] on div "Tanks" at bounding box center [119, 69] width 26 height 38
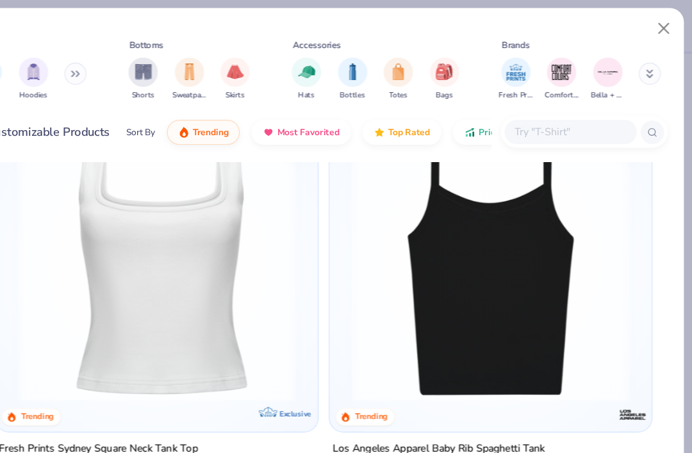
scroll to position [424, 0]
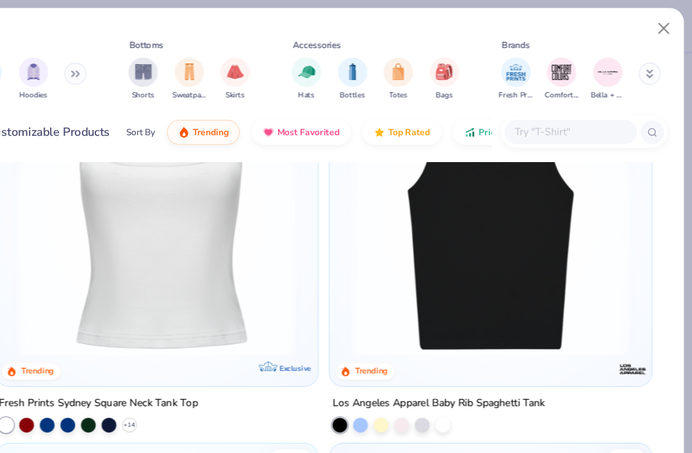
click at [432, 363] on div at bounding box center [438, 369] width 13 height 13
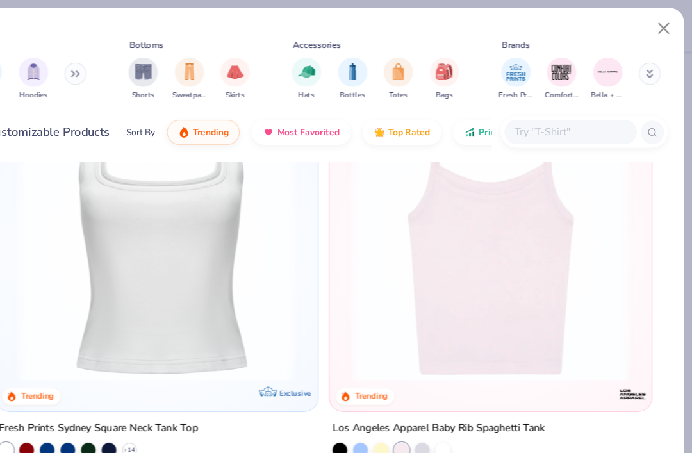
scroll to position [397, 0]
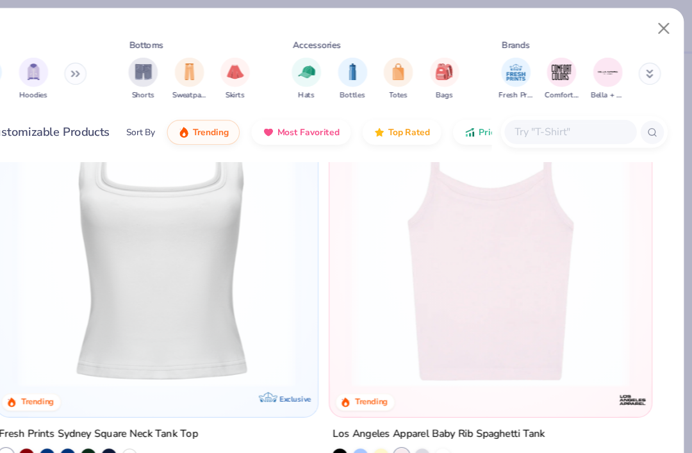
click at [502, 240] on img at bounding box center [516, 216] width 255 height 242
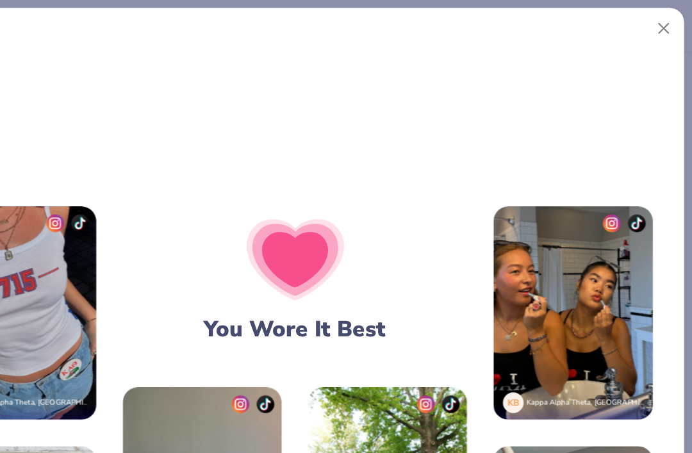
scroll to position [1629, 22]
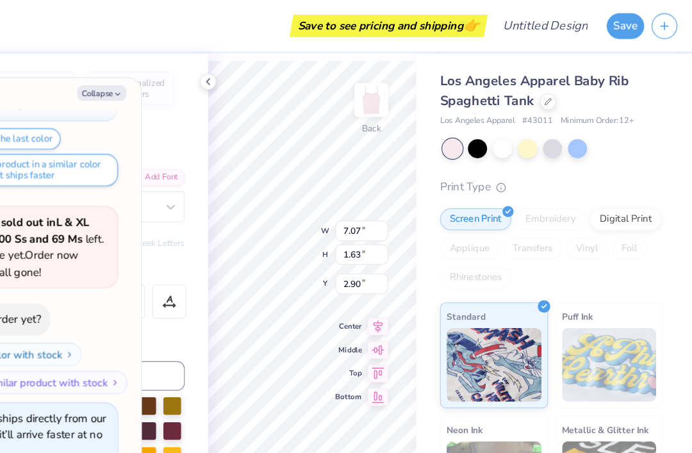
click at [188, 80] on icon "button" at bounding box center [192, 82] width 8 height 8
type textarea "x"
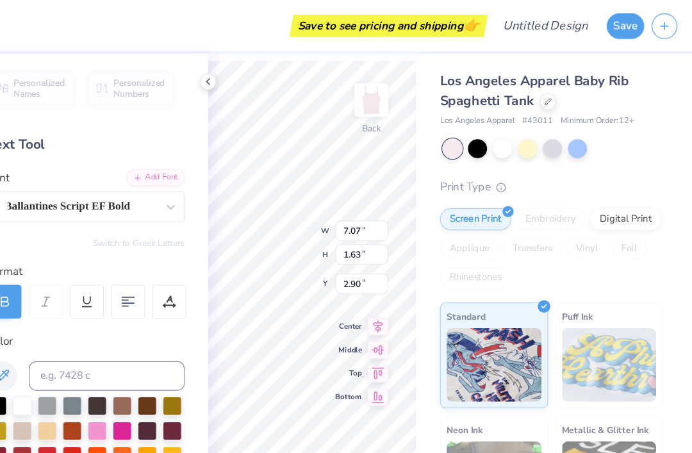
click at [209, 354] on div at bounding box center [217, 353] width 17 height 17
type input "2.73"
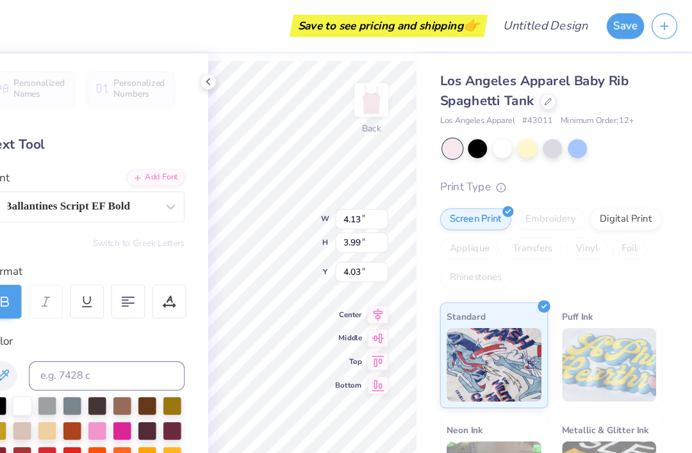
type input "2.97"
type input "2.87"
click at [381, 333] on span "Bottom" at bounding box center [392, 335] width 23 height 9
type input "9.63"
type input "4.00"
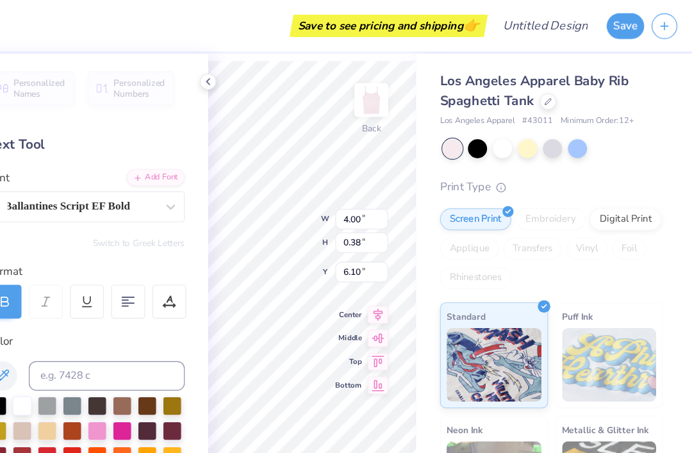
type input "1.09"
type input "5.39"
type input "2.97"
type input "2.87"
type input "9.63"
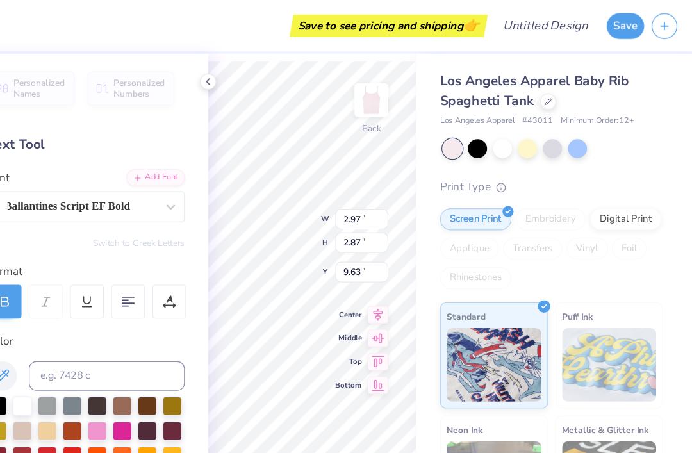
type input "4.22"
type input "4.07"
type input "6.29"
type input "4.46"
type input "3.06"
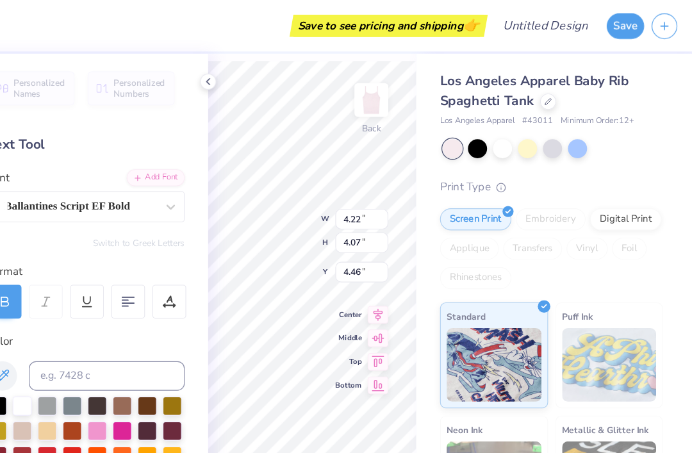
type input "2.95"
type input "4.16"
type input "4.00"
type input "1.09"
type input "5.39"
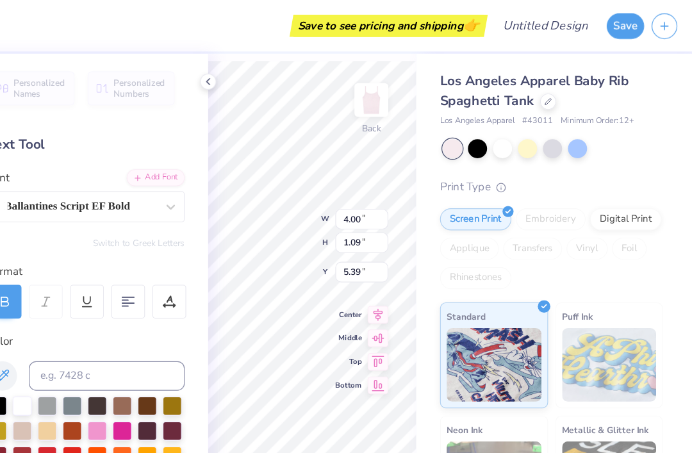
type input "3.06"
type input "2.95"
type input "4.16"
type input "7.07"
type input "1.63"
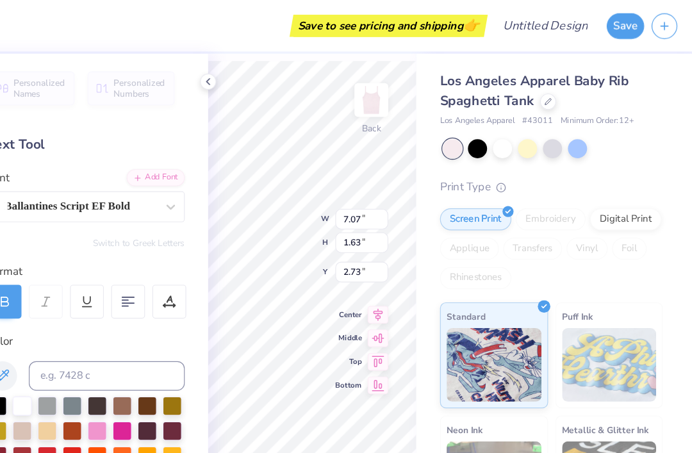
type input "1.17"
type input "7.81"
type input "1.80"
type input "1.24"
type input "1.65"
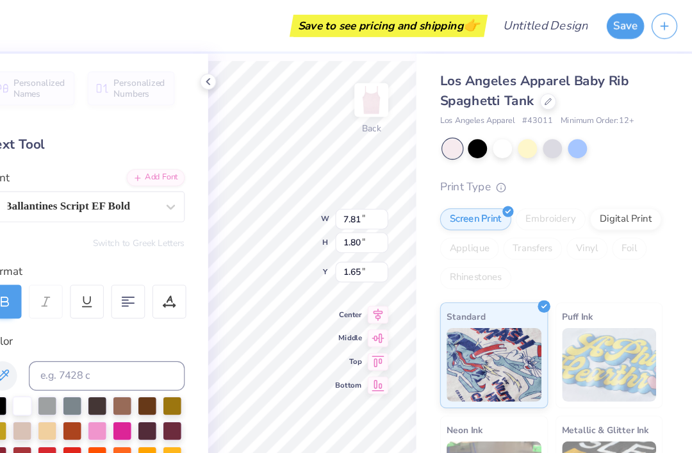
type input "3.06"
type input "2.95"
type input "4.16"
type input "2.44"
type input "2.35"
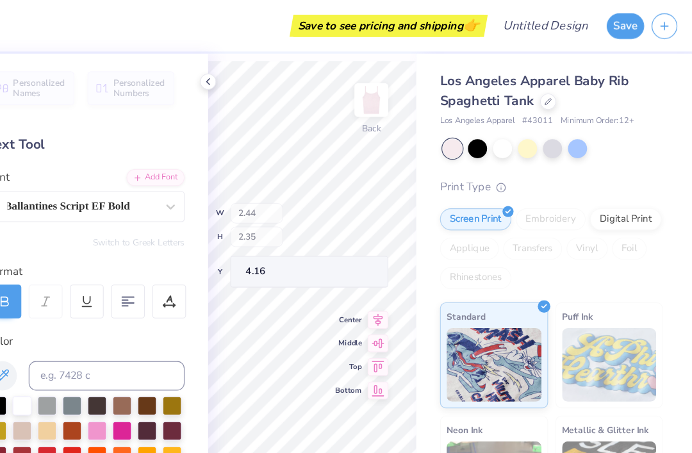
type input "2.87"
type input "6.49"
type input "1.50"
type input "1.78"
type input "2.44"
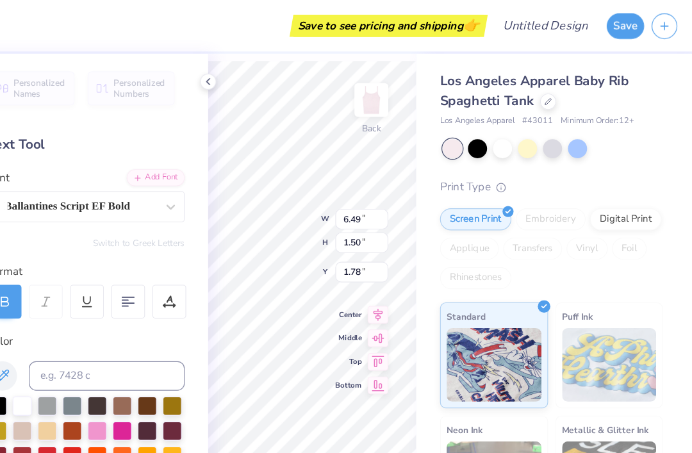
type input "2.35"
type input "2.87"
click at [263, 77] on div at bounding box center [270, 71] width 14 height 14
type input "2.44"
type input "2.35"
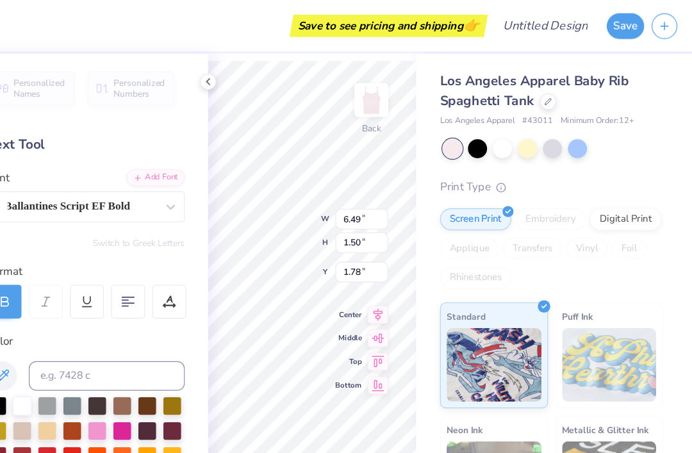
type input "2.87"
type input "6.49"
type input "1.50"
type input "1.92"
type input "4.00"
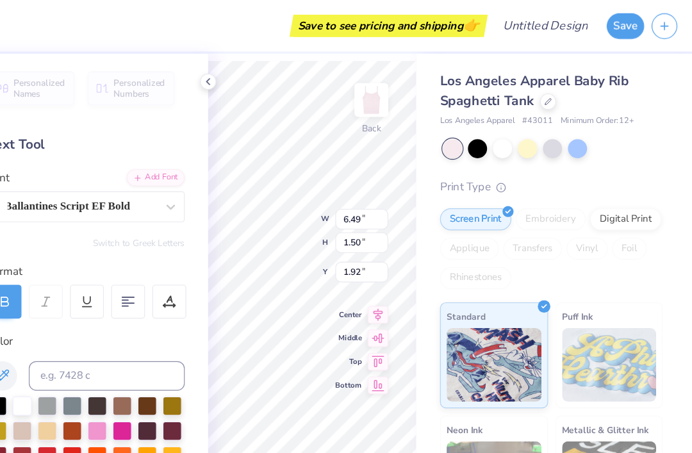
type input "1.09"
type input "8.37"
type input "1.39"
type input "0.38"
type input "9.08"
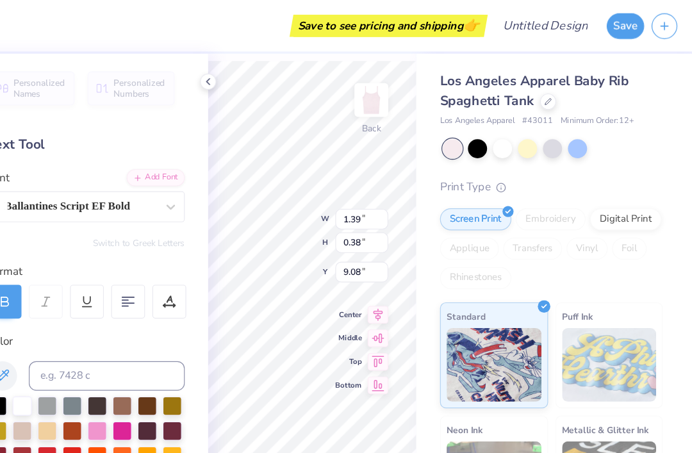
type input "2.16"
type input "0.59"
type input "4.05"
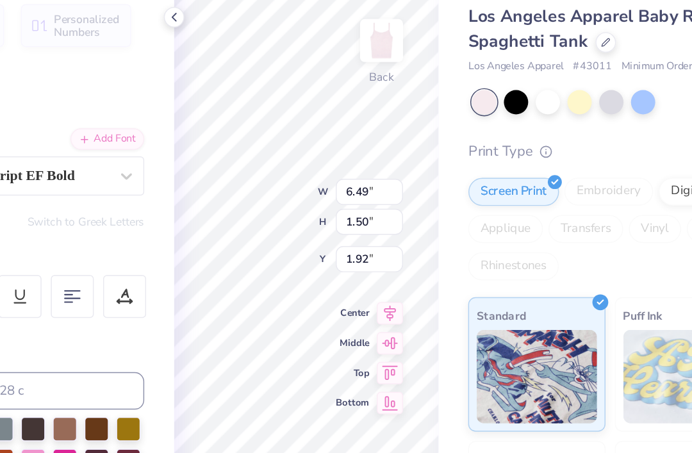
scroll to position [0, 3]
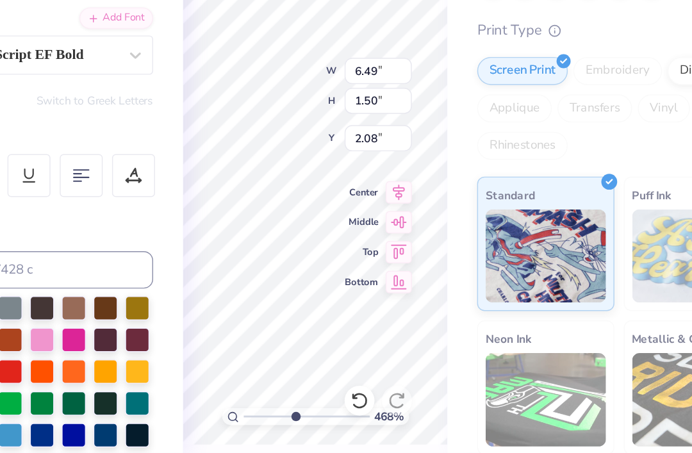
click at [452, 110] on div "Los Angeles Apparel Baby Rib Spaghetti Tank Los Angeles Apparel # 43011 Minimum…" at bounding box center [572, 300] width 240 height 506
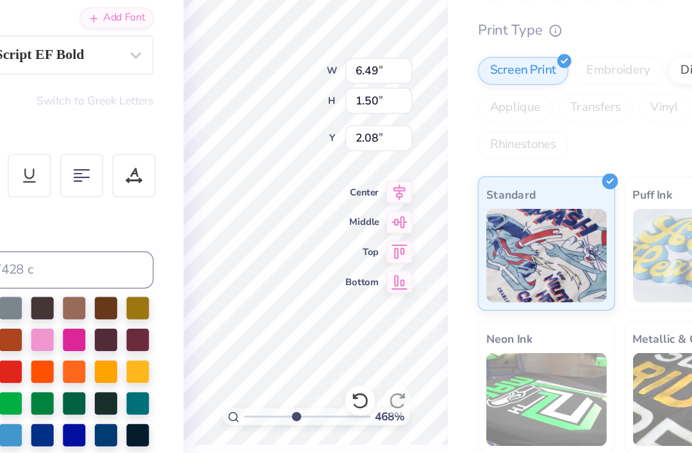
scroll to position [1, 4]
click at [472, 233] on div "Rhinestones" at bounding box center [503, 242] width 62 height 19
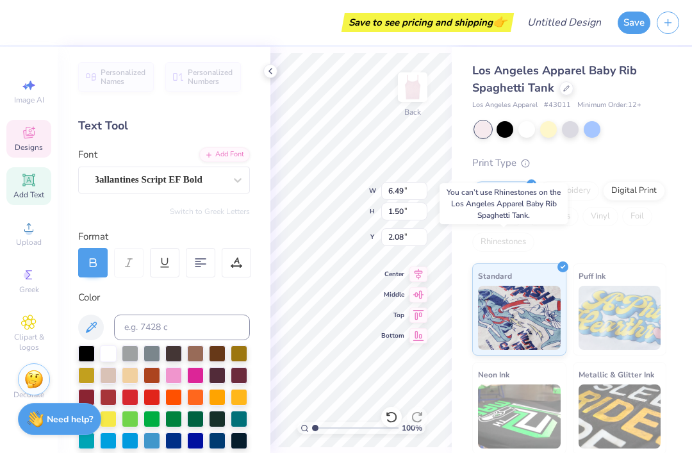
click at [265, 83] on div "Personalized Names Personalized Numbers Text Tool Add Font Font Ballantines Scr…" at bounding box center [164, 250] width 213 height 406
click at [274, 74] on icon at bounding box center [270, 71] width 10 height 10
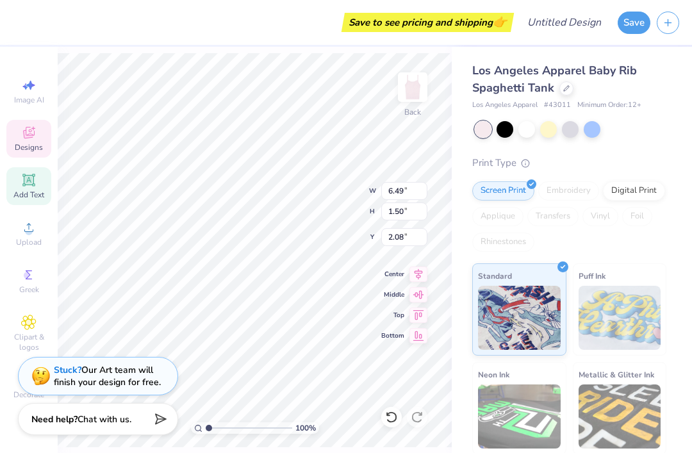
click at [410, 85] on img at bounding box center [413, 87] width 26 height 26
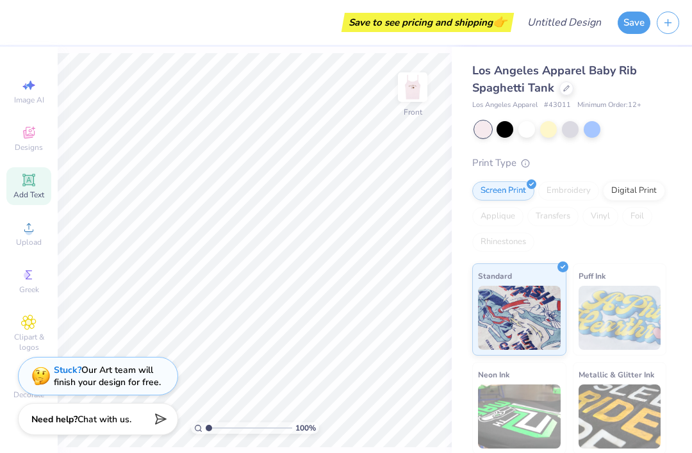
click at [418, 91] on img at bounding box center [413, 87] width 26 height 26
click at [422, 93] on img at bounding box center [413, 87] width 26 height 26
click at [425, 92] on img at bounding box center [413, 87] width 26 height 26
click at [409, 95] on img at bounding box center [413, 87] width 26 height 26
click at [629, 22] on button "Save" at bounding box center [634, 23] width 33 height 22
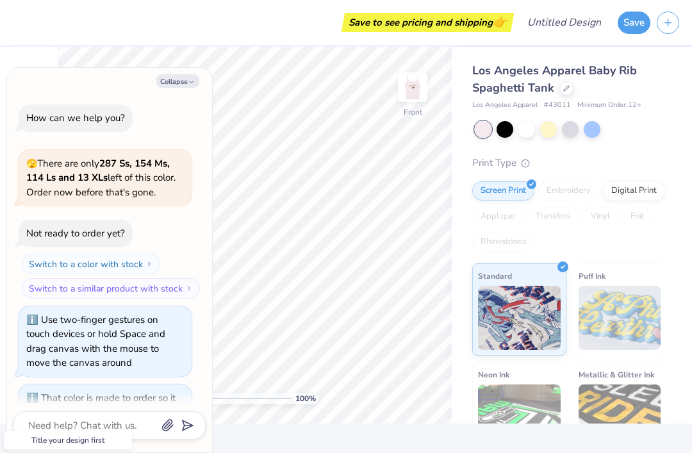
scroll to position [1054, 0]
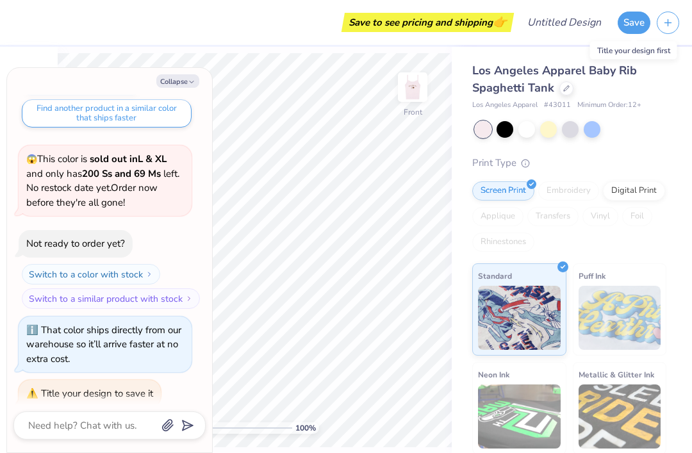
click at [630, 22] on button "Save" at bounding box center [634, 23] width 33 height 22
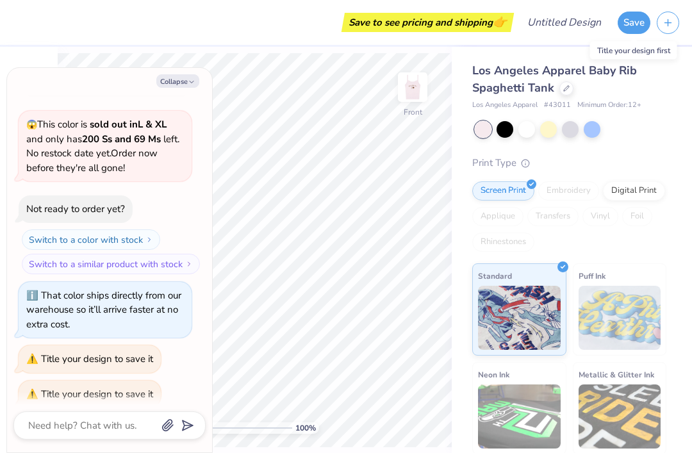
click at [637, 19] on button "Save" at bounding box center [634, 23] width 33 height 22
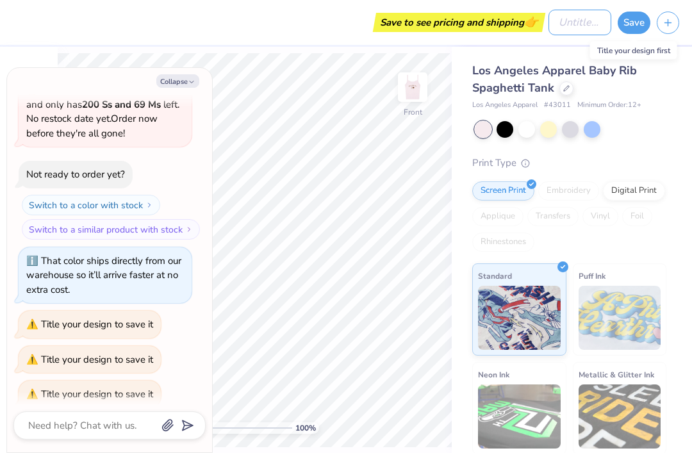
click at [585, 24] on input "Design Title" at bounding box center [579, 23] width 63 height 26
click at [643, 26] on button "Save" at bounding box center [634, 23] width 33 height 22
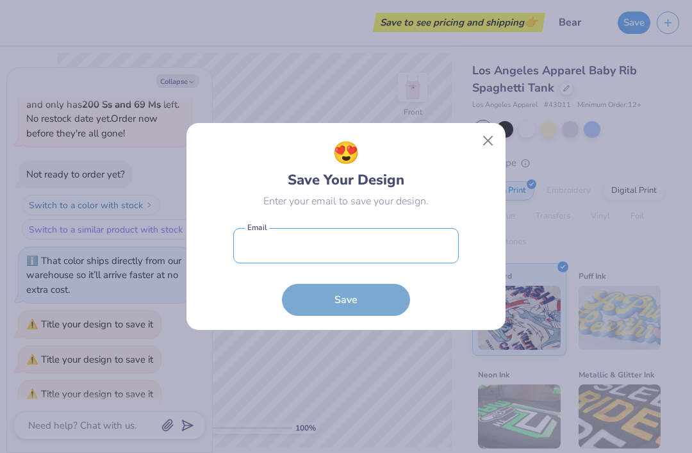
click at [390, 240] on input "email" at bounding box center [346, 245] width 226 height 35
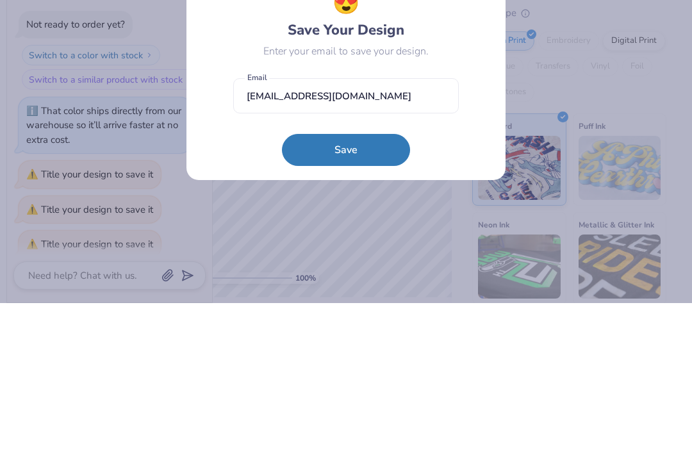
click at [305, 284] on button "Save" at bounding box center [346, 300] width 128 height 32
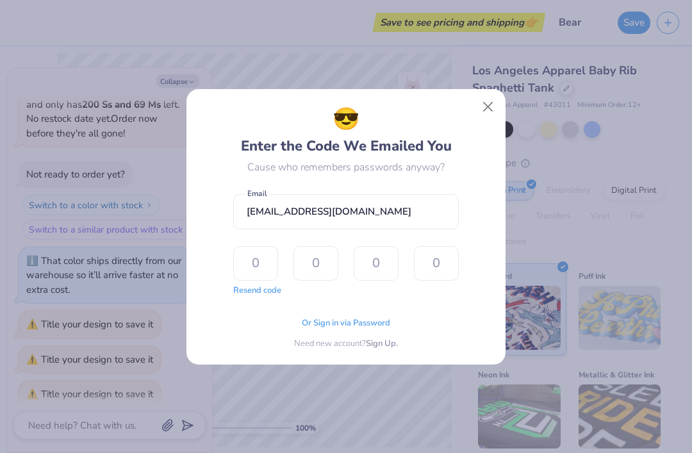
click at [493, 103] on button "Close" at bounding box center [488, 106] width 24 height 24
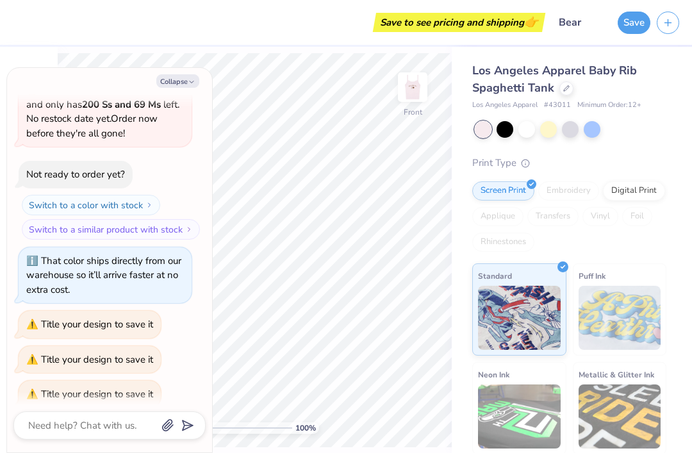
click at [629, 20] on button "Save" at bounding box center [634, 23] width 33 height 22
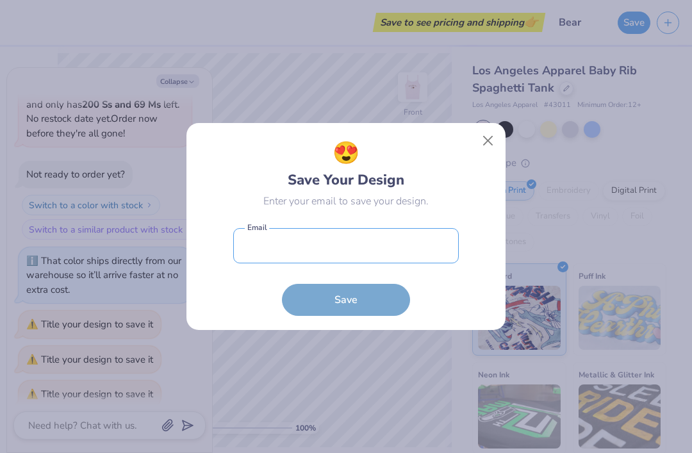
click at [418, 240] on input "email" at bounding box center [346, 245] width 226 height 35
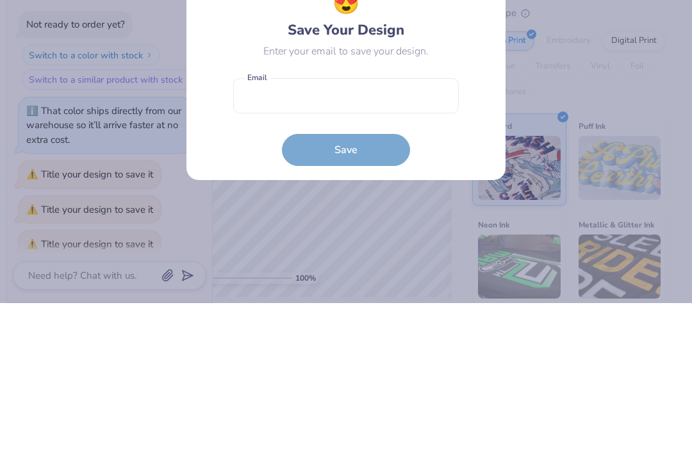
click at [585, 88] on div "😍 Save Your Design Enter your email to save your design. Email is a required fi…" at bounding box center [346, 226] width 692 height 453
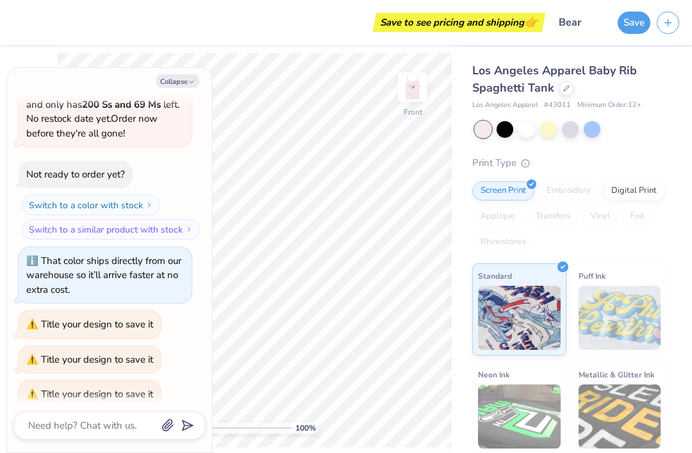
click at [424, 90] on img at bounding box center [413, 87] width 26 height 26
click at [670, 23] on icon "button" at bounding box center [667, 22] width 11 height 11
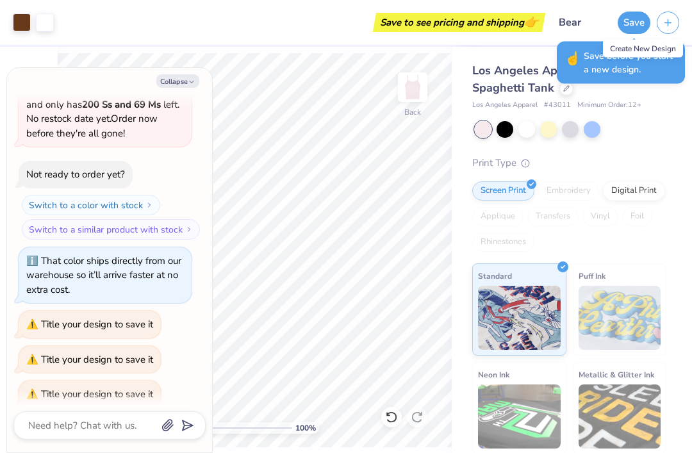
click at [623, 26] on button "Save" at bounding box center [634, 23] width 33 height 22
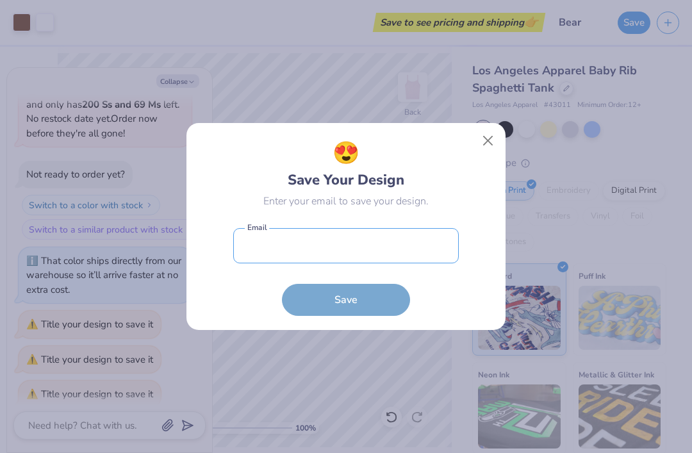
click at [426, 233] on input "email" at bounding box center [346, 245] width 226 height 35
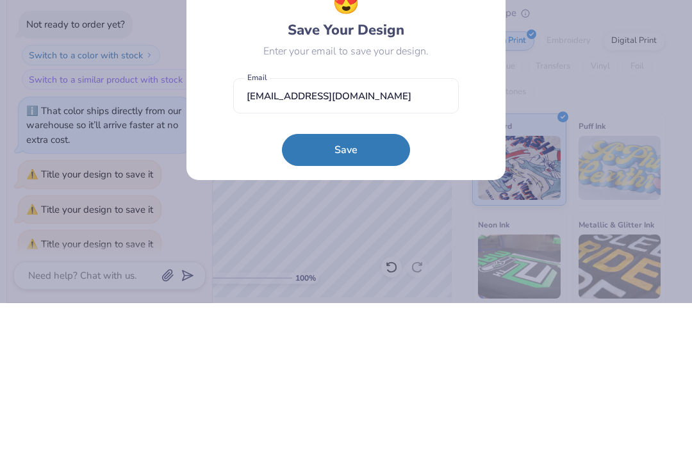
click at [313, 284] on button "Save" at bounding box center [346, 300] width 128 height 32
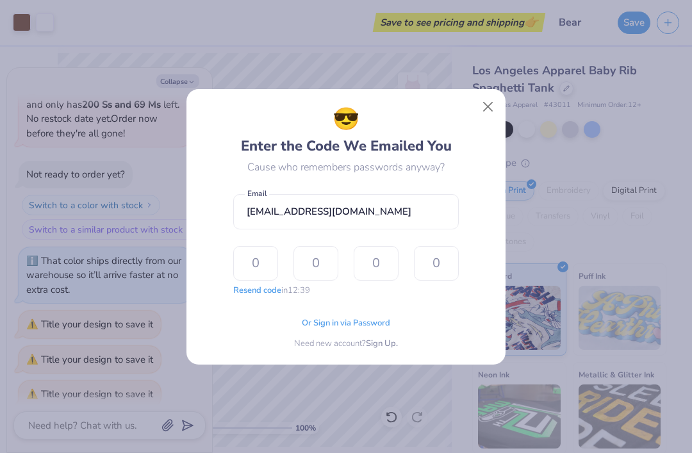
click at [243, 281] on input "text" at bounding box center [255, 263] width 45 height 35
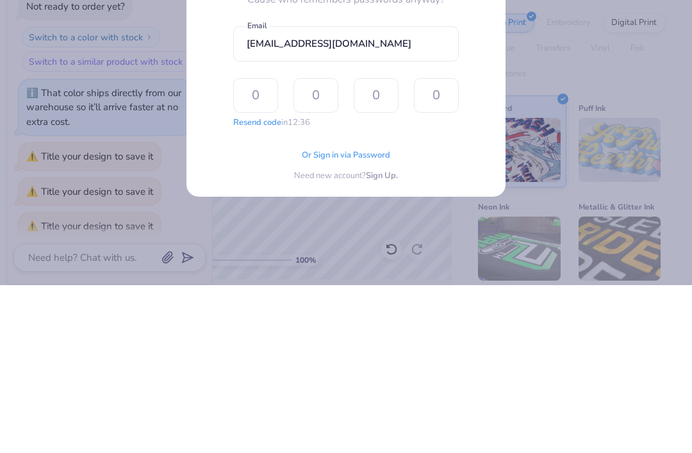
click at [377, 317] on span "Or Sign in via Password" at bounding box center [346, 323] width 88 height 13
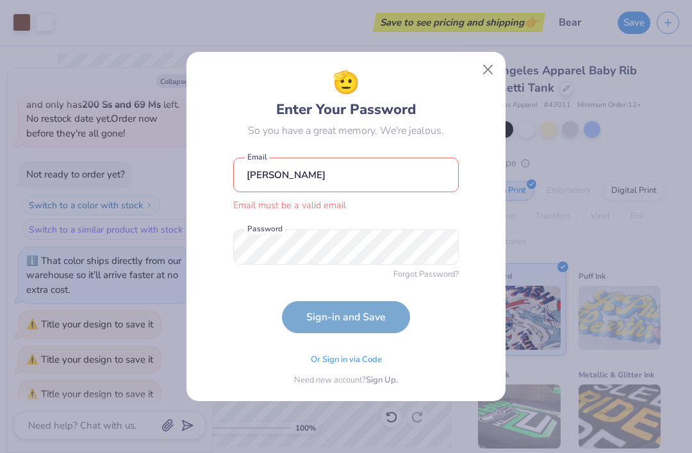
click at [393, 311] on form "Jackie Trichon Email must be a valid email Email Password Forgot Password? Sign…" at bounding box center [346, 242] width 226 height 182
click at [425, 171] on input "Jackie Trichon" at bounding box center [346, 175] width 226 height 35
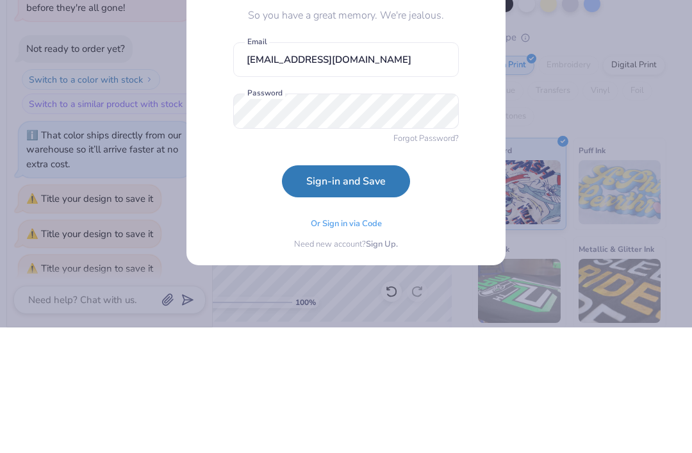
click at [306, 291] on button "Sign-in and Save" at bounding box center [346, 307] width 128 height 32
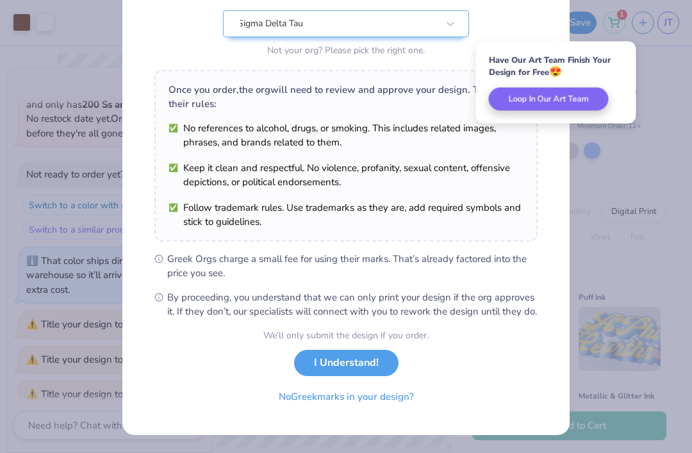
scroll to position [147, 0]
click at [382, 361] on button "I Understand!" at bounding box center [346, 363] width 104 height 26
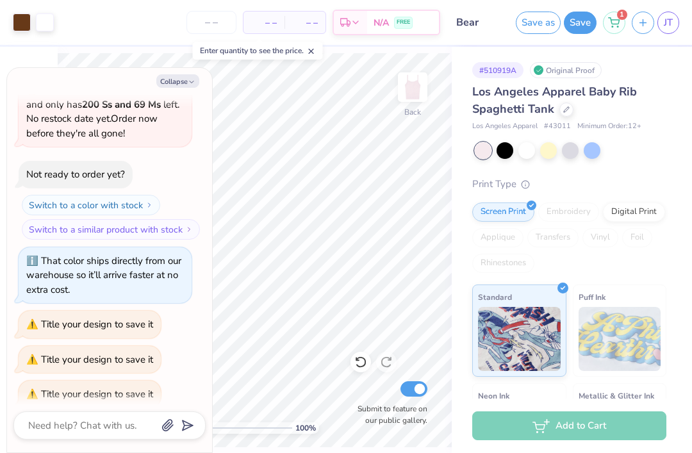
click at [670, 71] on div "# 510919A Original Proof Los Angeles Apparel Baby Rib Spaghetti Tank Los Angele…" at bounding box center [572, 310] width 240 height 527
click at [423, 97] on img at bounding box center [413, 87] width 26 height 26
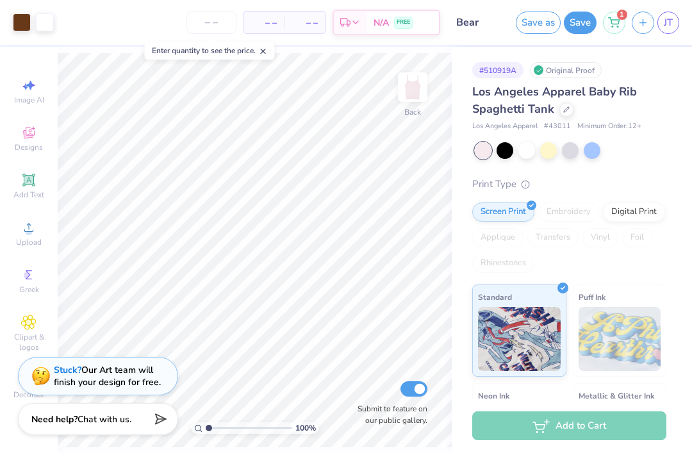
click at [527, 152] on div at bounding box center [526, 150] width 17 height 17
click at [572, 154] on div at bounding box center [570, 150] width 17 height 17
click at [543, 148] on div at bounding box center [548, 150] width 17 height 17
click at [594, 154] on div at bounding box center [592, 150] width 17 height 17
click at [529, 142] on div at bounding box center [526, 150] width 17 height 17
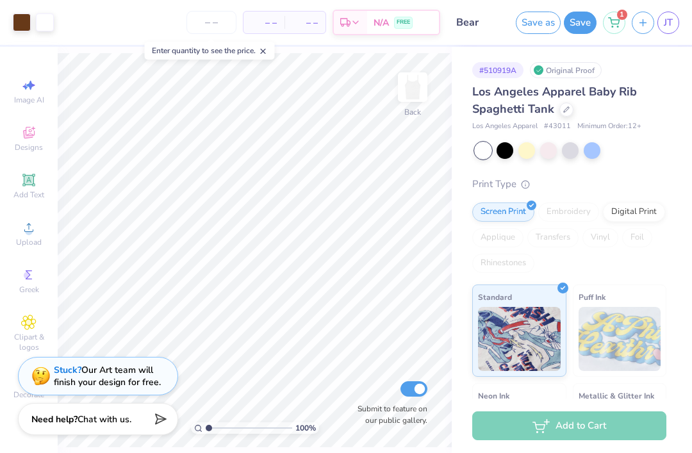
click at [554, 147] on div at bounding box center [548, 150] width 17 height 17
type input "1"
click at [564, 110] on icon at bounding box center [566, 109] width 6 height 6
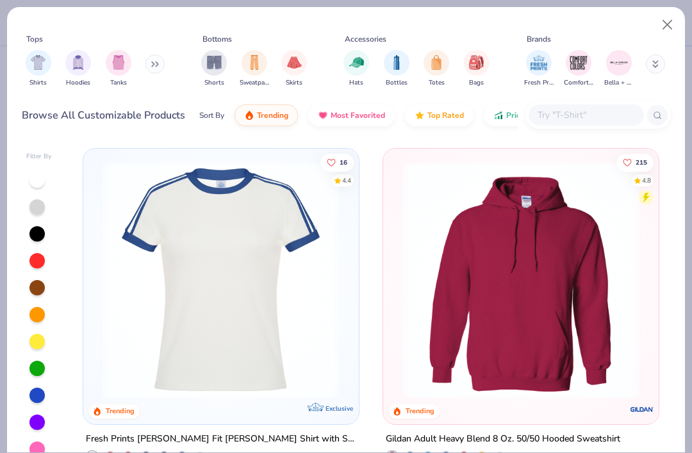
click at [119, 55] on img "filter for Tanks" at bounding box center [118, 62] width 14 height 15
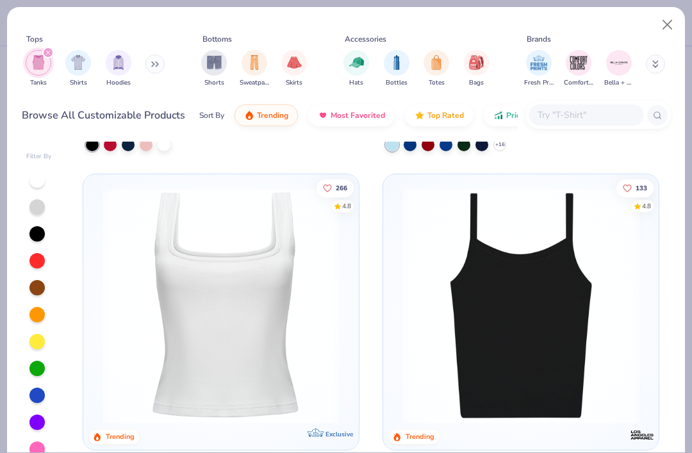
scroll to position [290, 0]
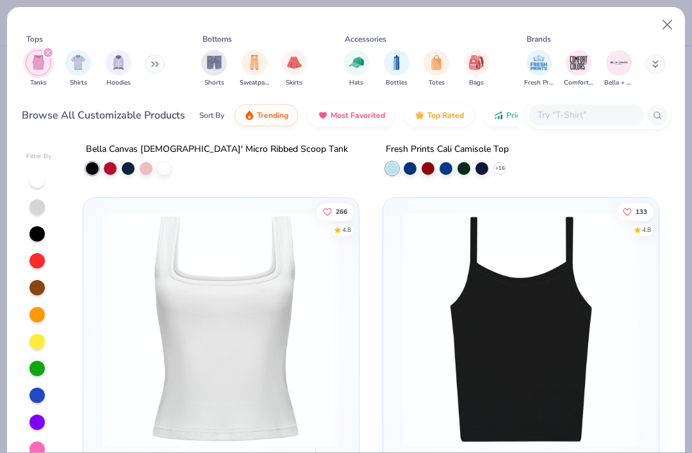
click at [512, 110] on span "Price" at bounding box center [515, 115] width 19 height 10
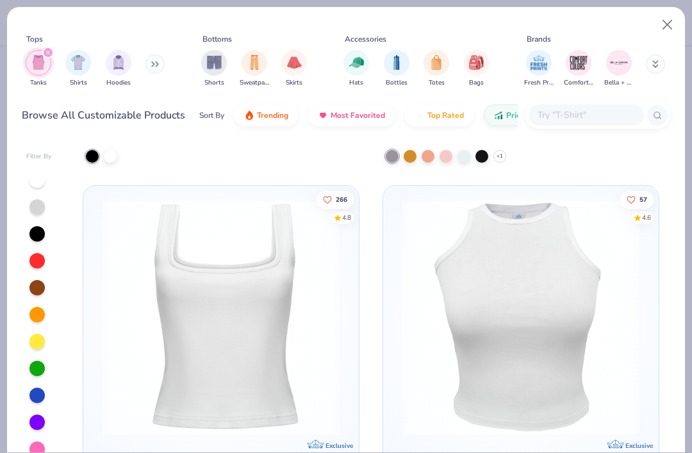
scroll to position [3712, 0]
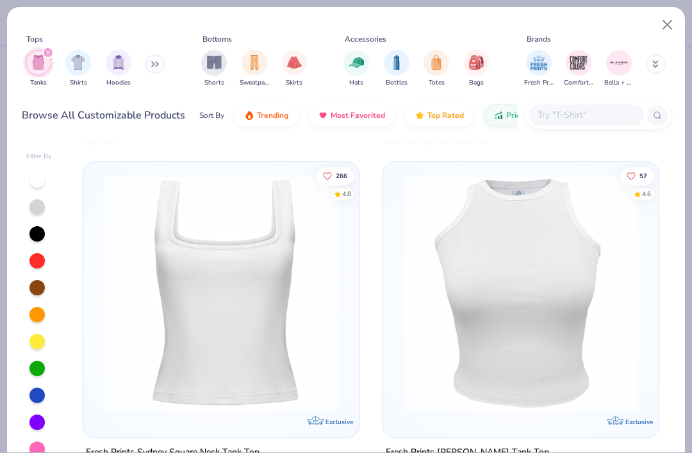
click at [290, 222] on img at bounding box center [221, 292] width 250 height 237
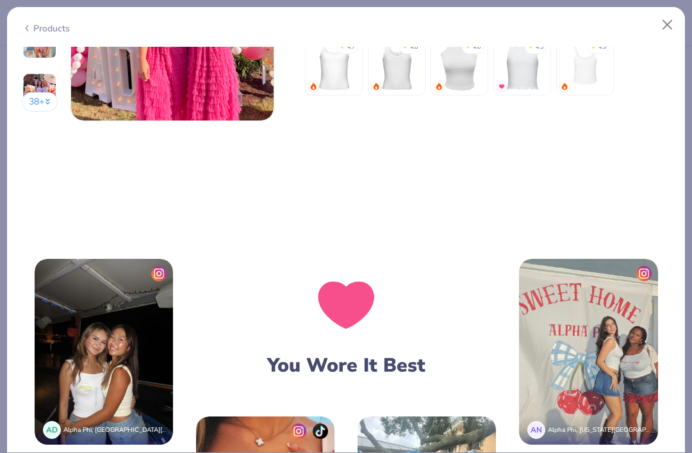
scroll to position [1536, 0]
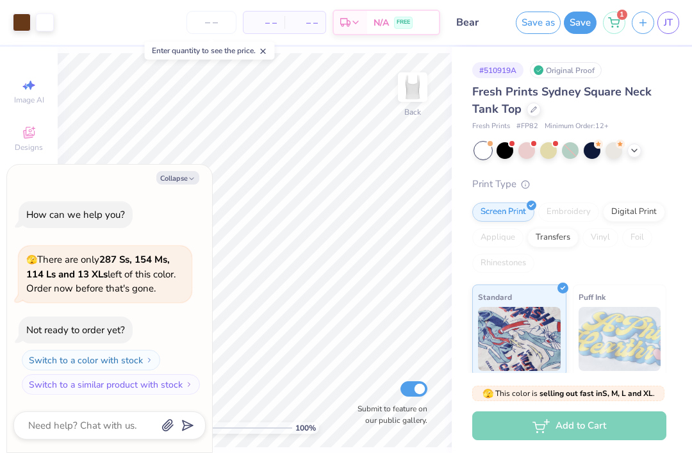
click at [645, 146] on div at bounding box center [571, 150] width 192 height 17
click at [636, 149] on icon at bounding box center [634, 150] width 10 height 10
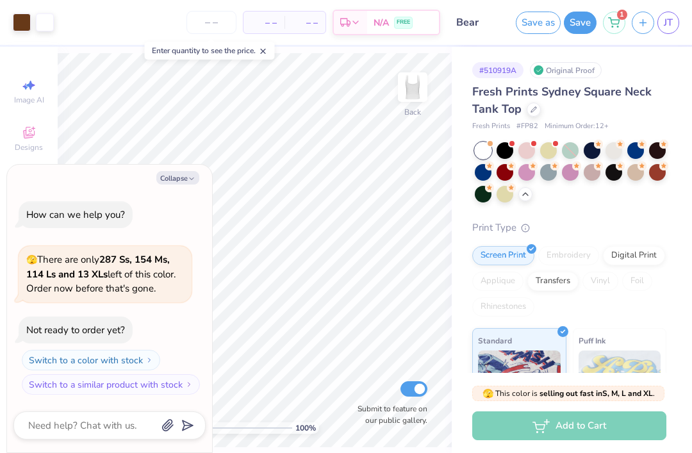
click at [603, 149] on circle at bounding box center [598, 144] width 9 height 9
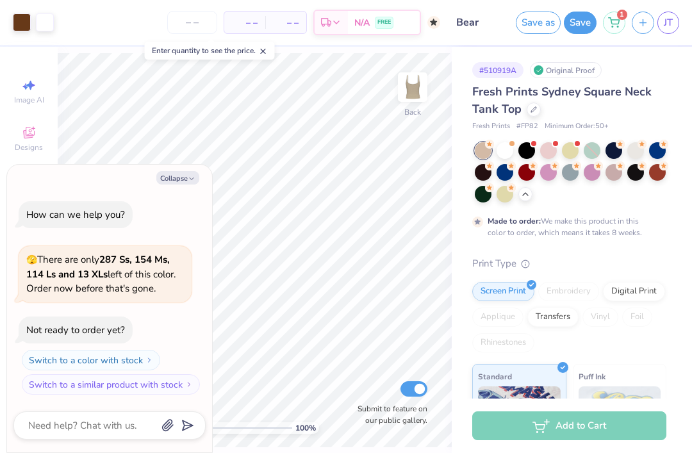
scroll to position [8, 0]
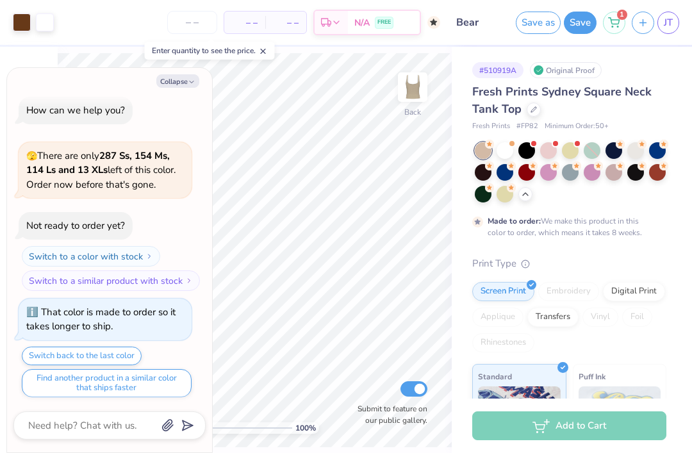
click at [494, 141] on circle at bounding box center [489, 144] width 9 height 9
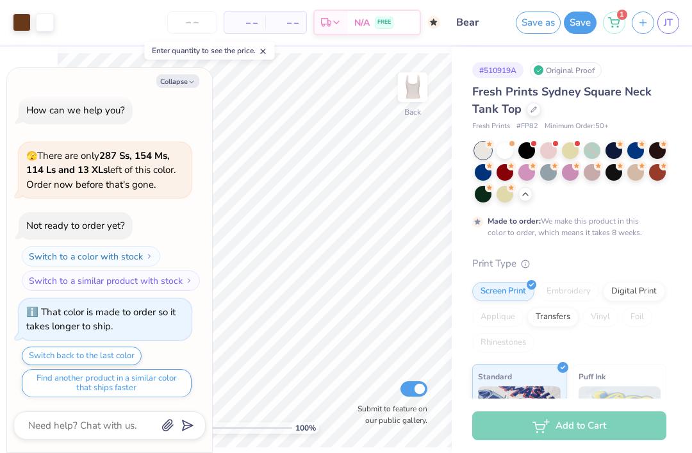
click at [492, 145] on icon at bounding box center [489, 143] width 5 height 4
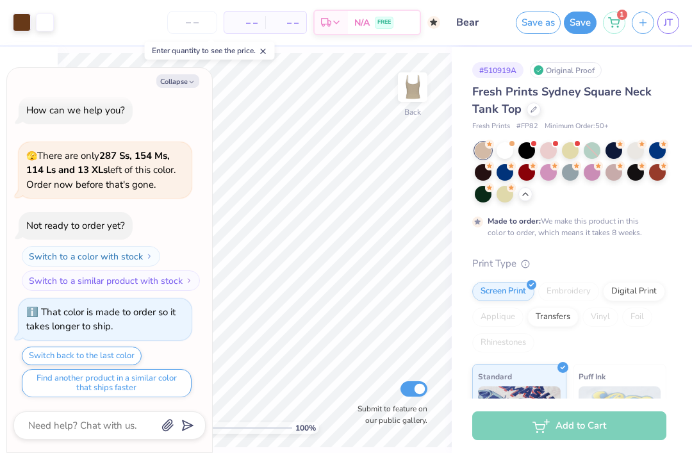
click at [637, 144] on div at bounding box center [635, 150] width 17 height 17
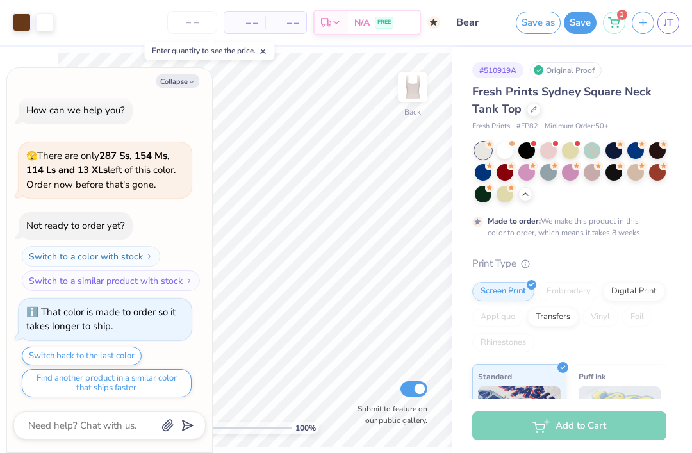
click at [182, 85] on button "Collapse" at bounding box center [177, 80] width 43 height 13
type textarea "x"
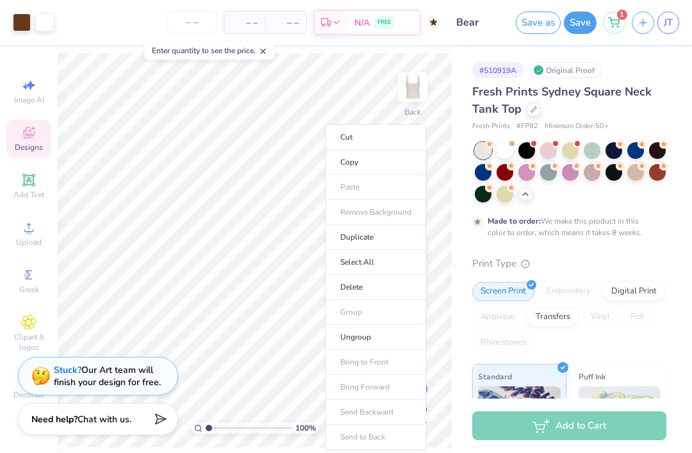
type input "7.01"
type input "3.44"
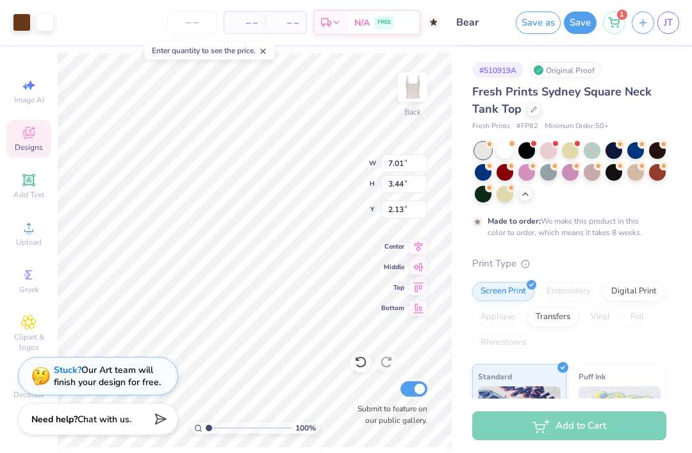
type input "2.19"
type input "2.70"
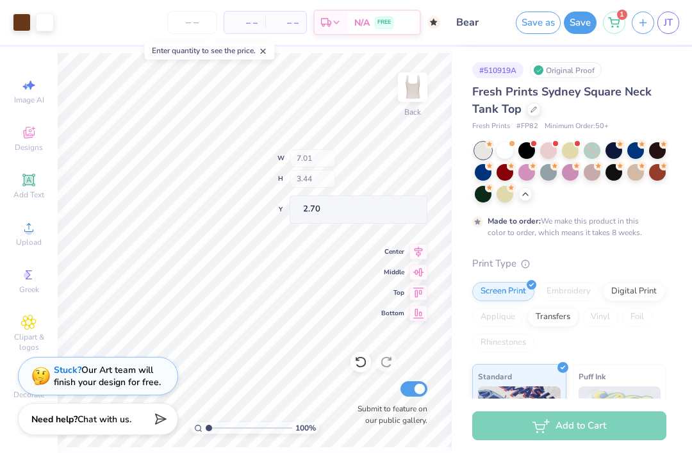
type input "2.29"
click at [502, 149] on div at bounding box center [505, 150] width 17 height 17
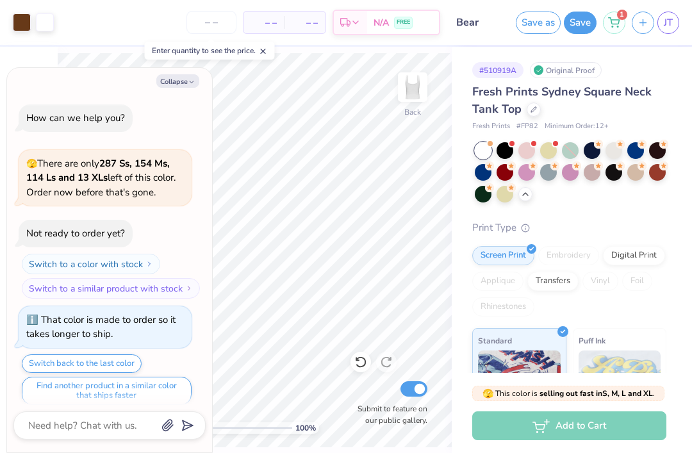
scroll to position [236, 0]
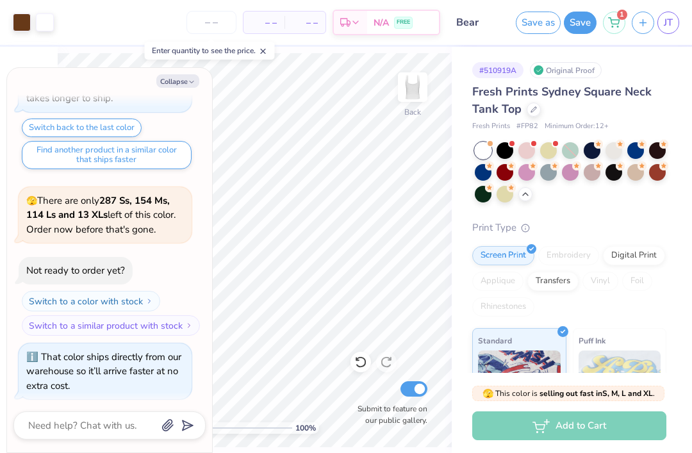
click at [184, 79] on button "Collapse" at bounding box center [177, 80] width 43 height 13
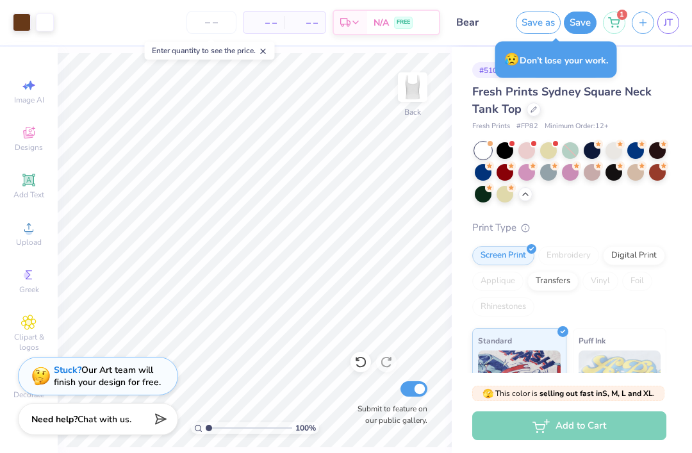
click at [629, 175] on div at bounding box center [635, 172] width 17 height 17
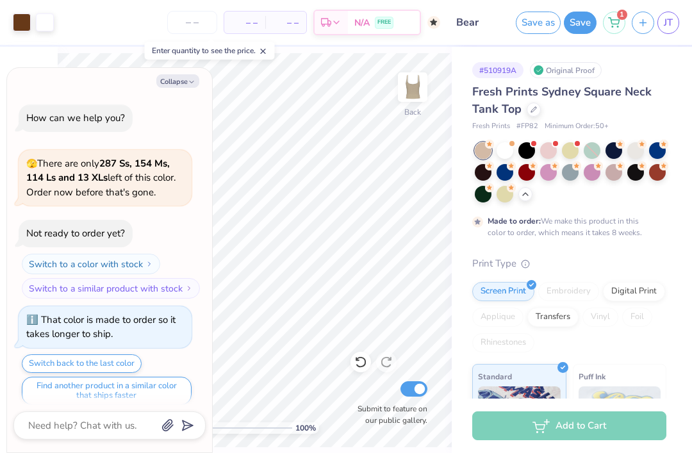
scroll to position [341, 0]
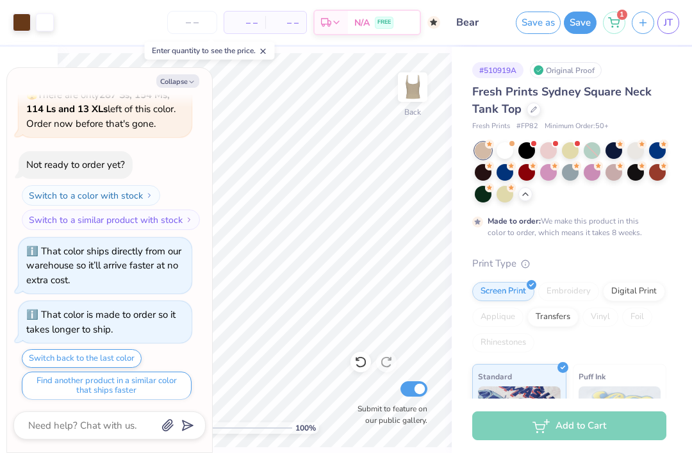
click at [481, 172] on div at bounding box center [483, 172] width 17 height 17
click at [548, 154] on div at bounding box center [548, 150] width 17 height 17
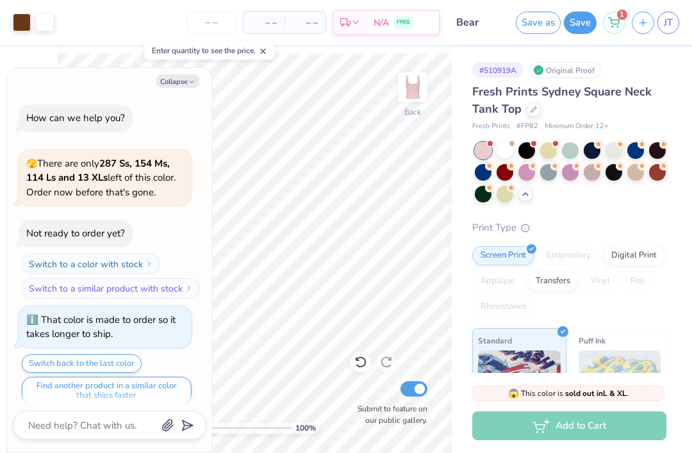
scroll to position [584, 0]
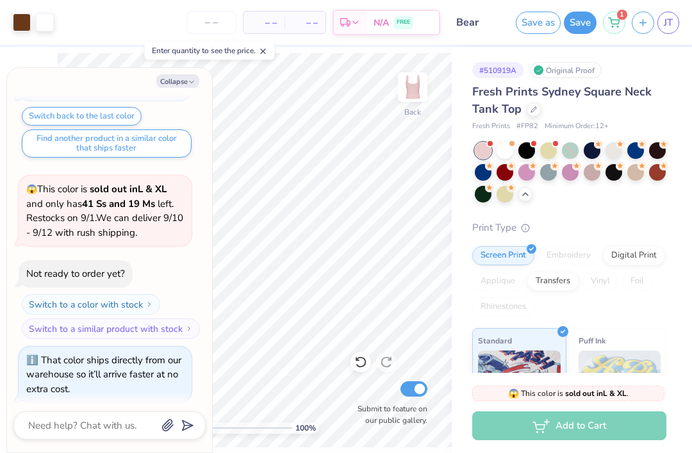
click at [634, 174] on div at bounding box center [635, 172] width 17 height 17
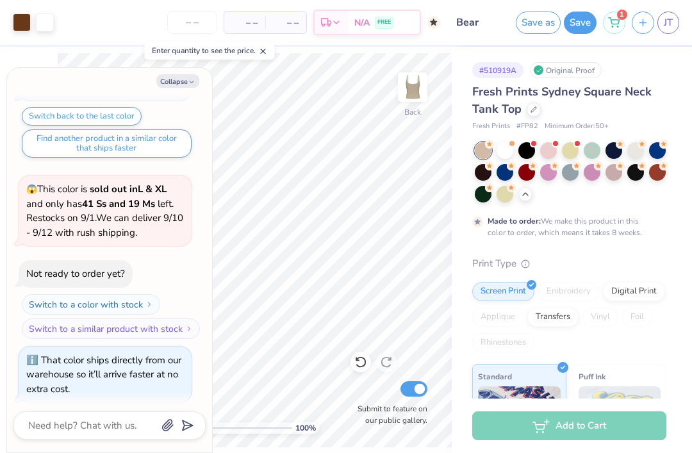
scroll to position [689, 0]
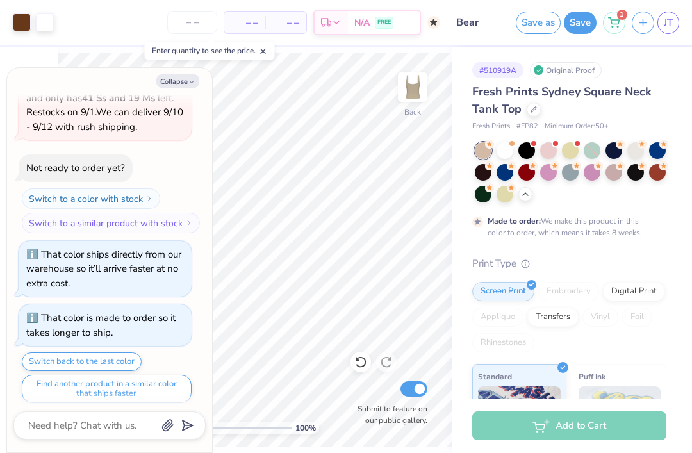
click at [638, 149] on div at bounding box center [635, 150] width 17 height 17
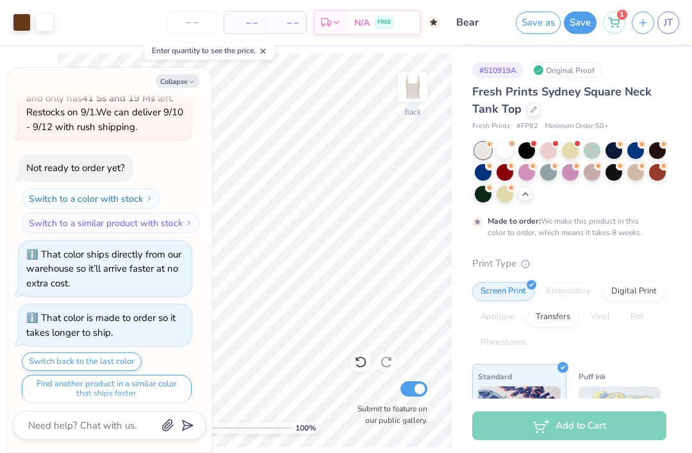
click at [191, 85] on icon "button" at bounding box center [192, 82] width 8 height 8
type textarea "x"
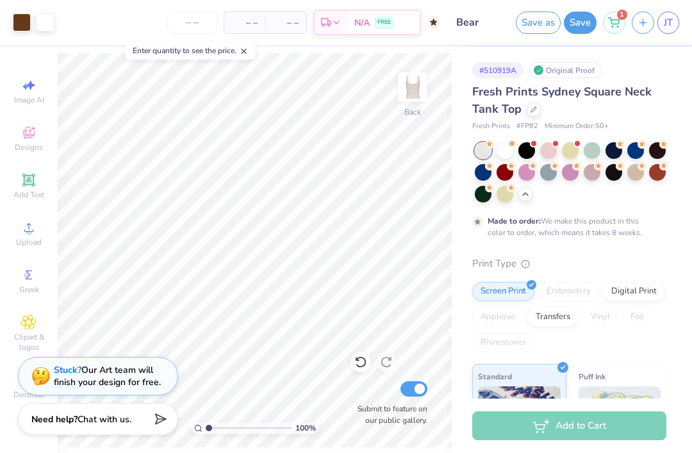
click at [532, 111] on div at bounding box center [534, 110] width 14 height 14
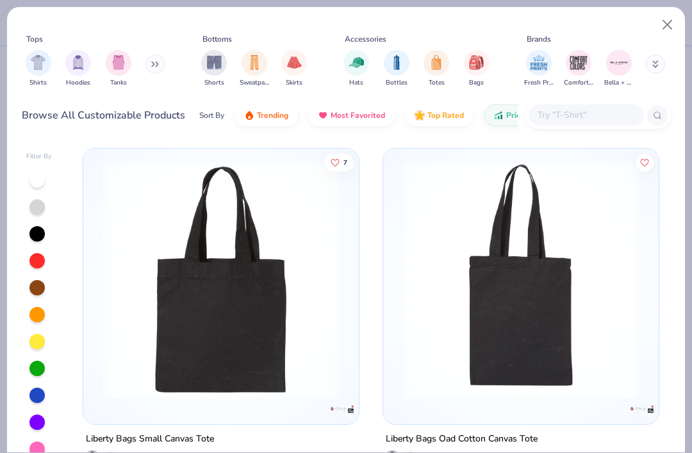
click at [116, 55] on img "filter for Tanks" at bounding box center [118, 62] width 14 height 15
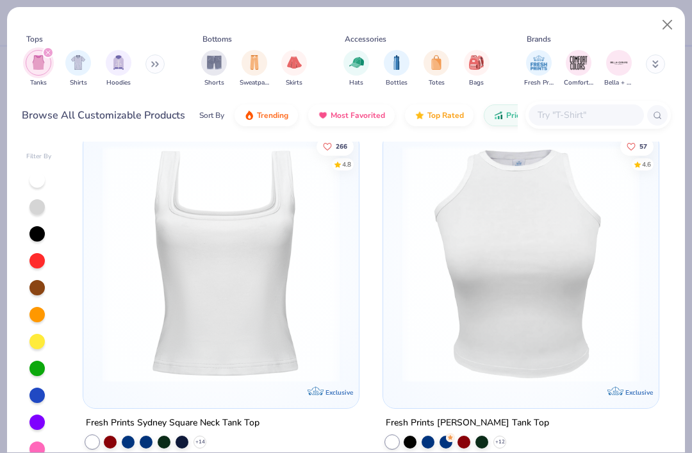
scroll to position [3740, 0]
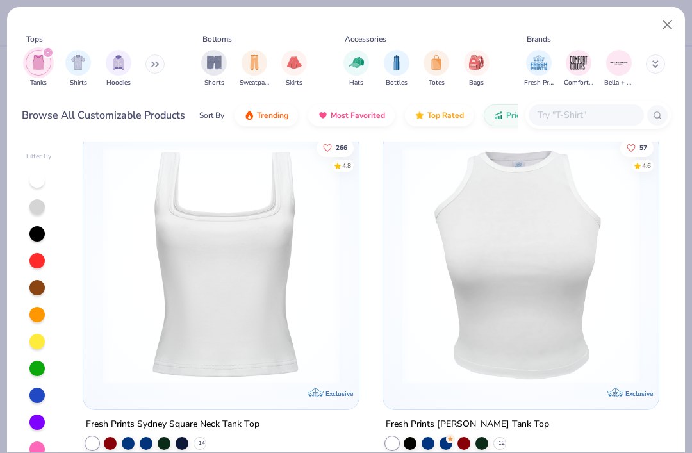
click at [270, 231] on img at bounding box center [221, 264] width 250 height 237
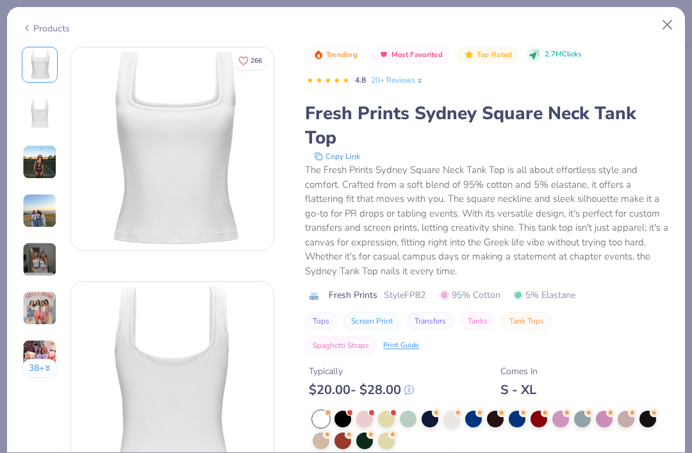
click at [52, 256] on img at bounding box center [39, 259] width 35 height 35
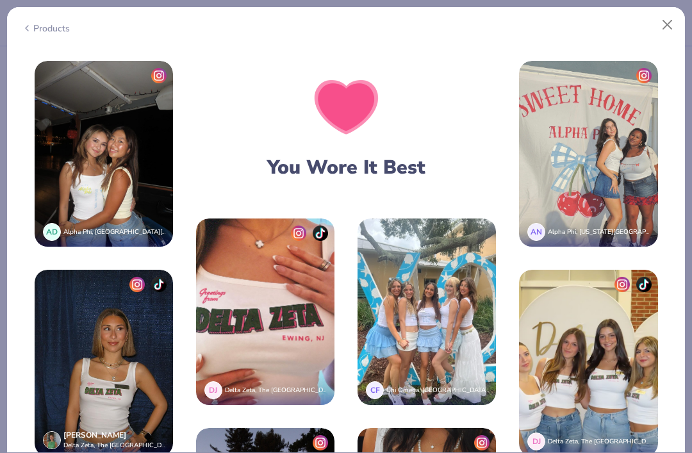
scroll to position [1754, -1]
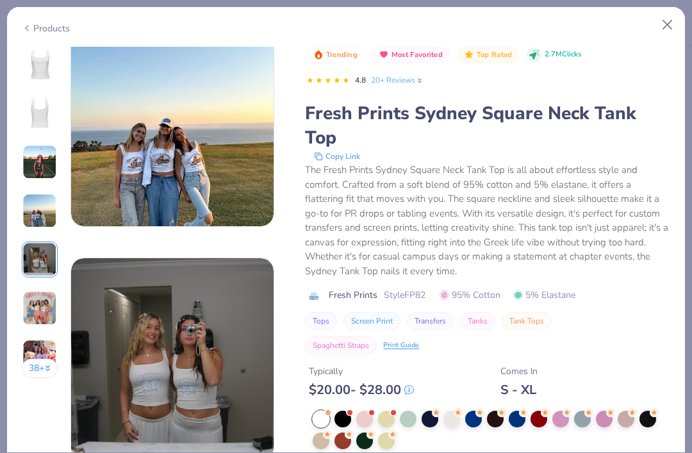
scroll to position [729, 0]
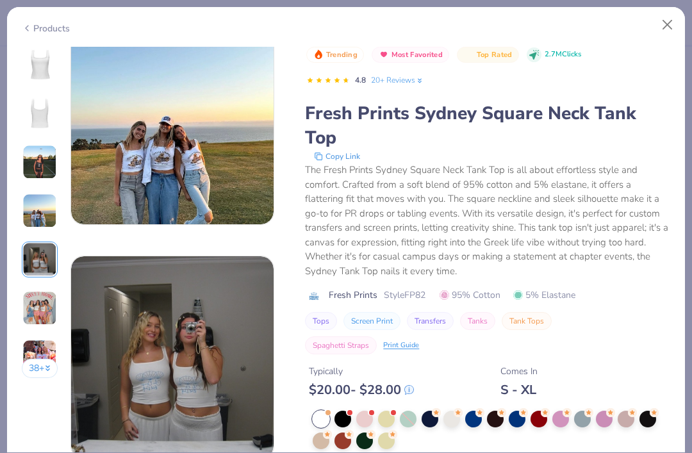
click at [667, 28] on button "Close" at bounding box center [667, 25] width 24 height 24
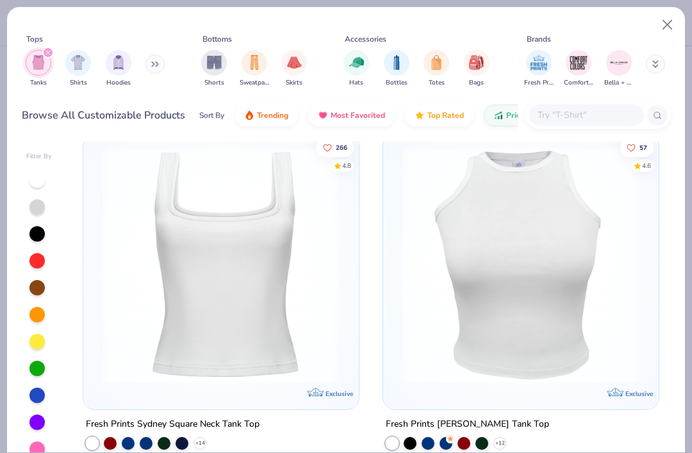
click at [662, 33] on button "Close" at bounding box center [667, 25] width 24 height 24
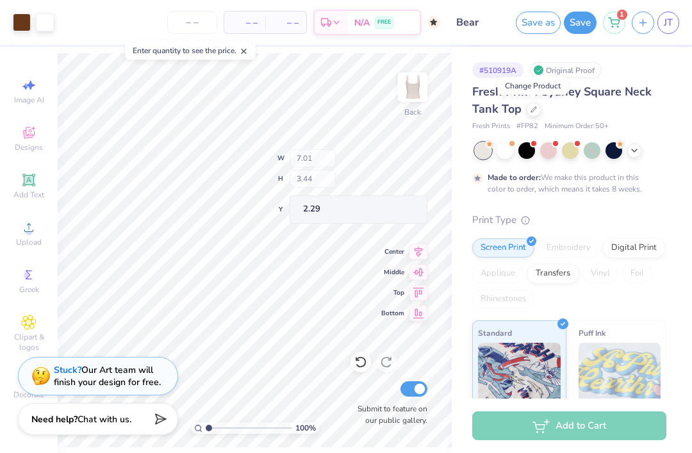
type input "1.99"
